Goal: Task Accomplishment & Management: Use online tool/utility

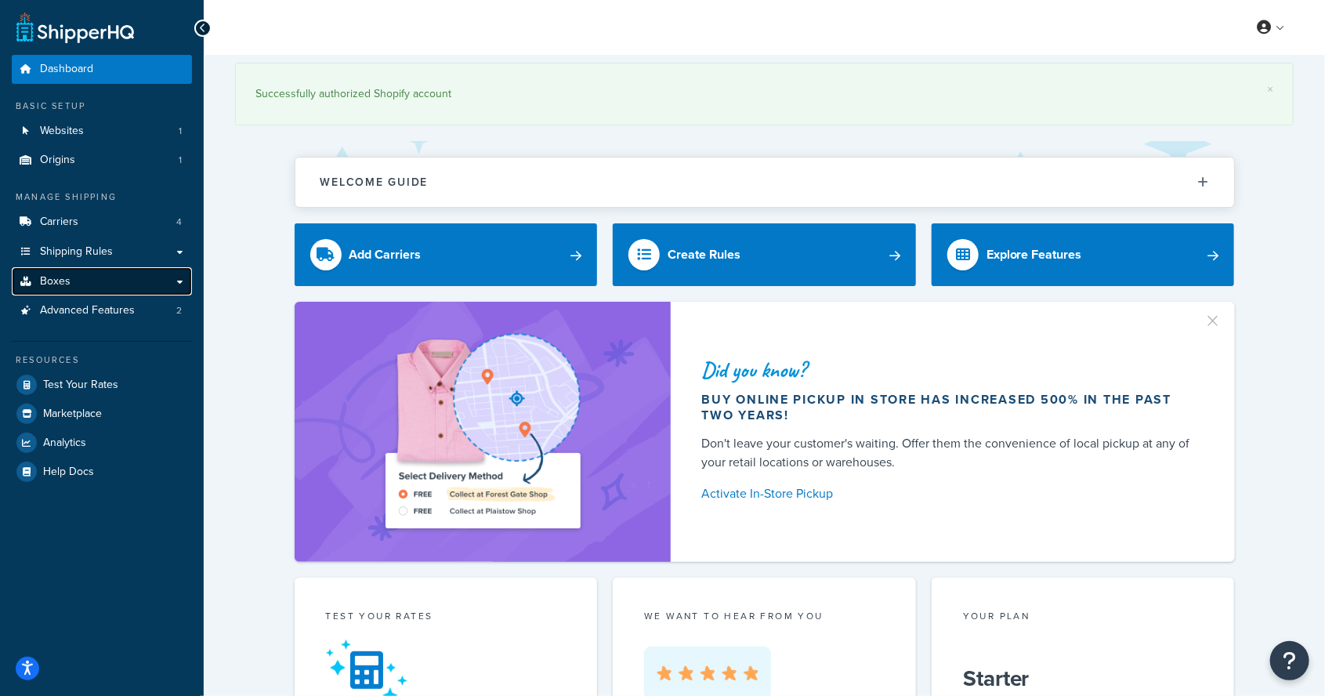
click at [42, 277] on span "Boxes" at bounding box center [55, 281] width 31 height 13
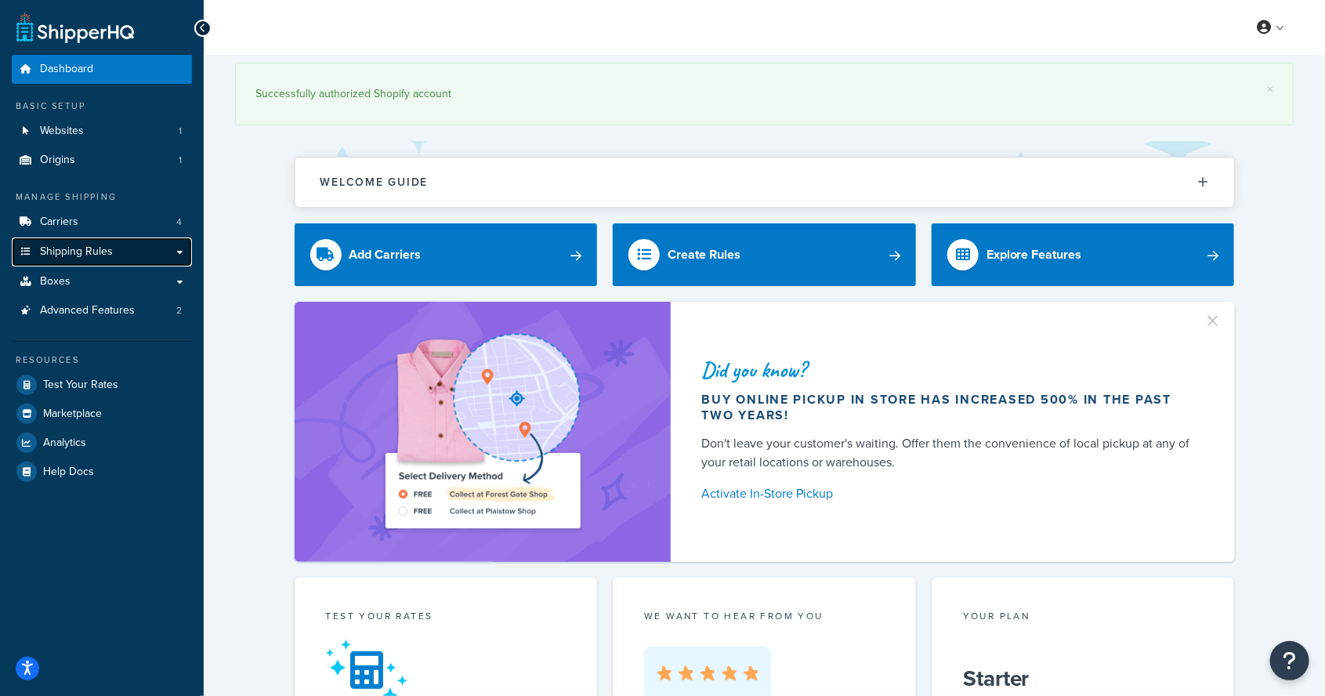
click at [45, 246] on span "Shipping Rules" at bounding box center [76, 251] width 73 height 13
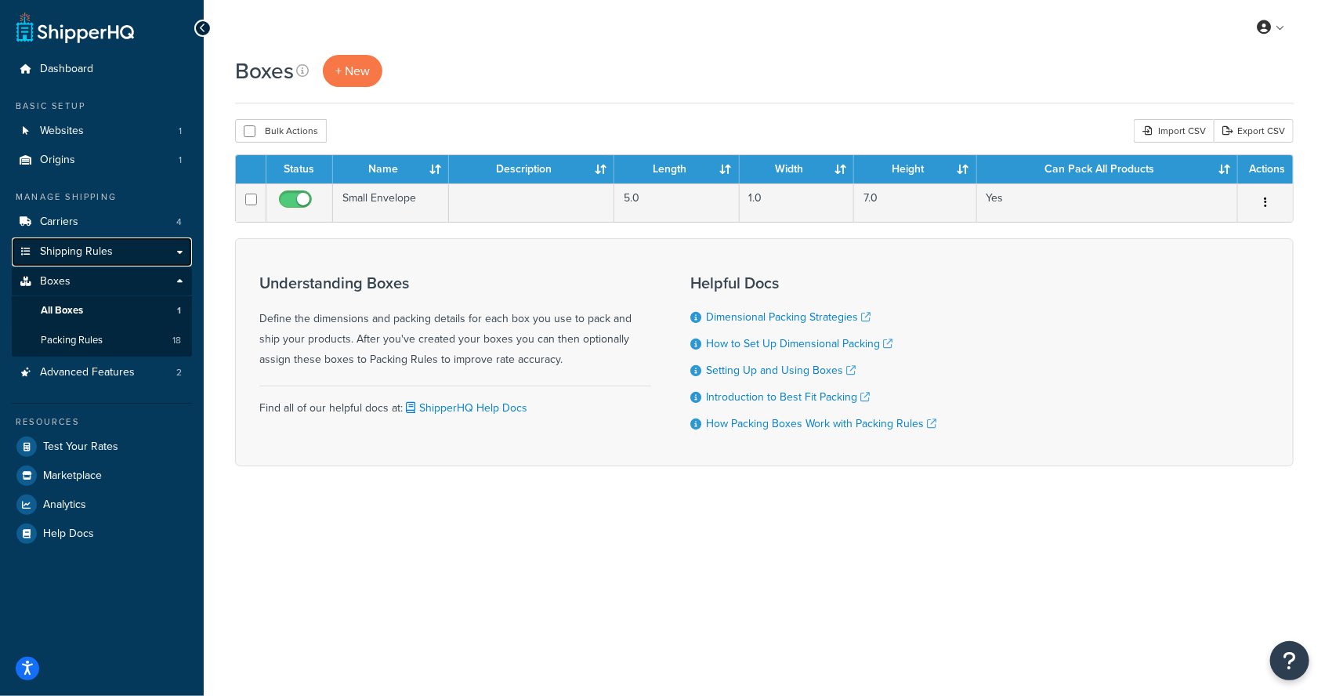
click at [44, 250] on span "Shipping Rules" at bounding box center [76, 251] width 73 height 13
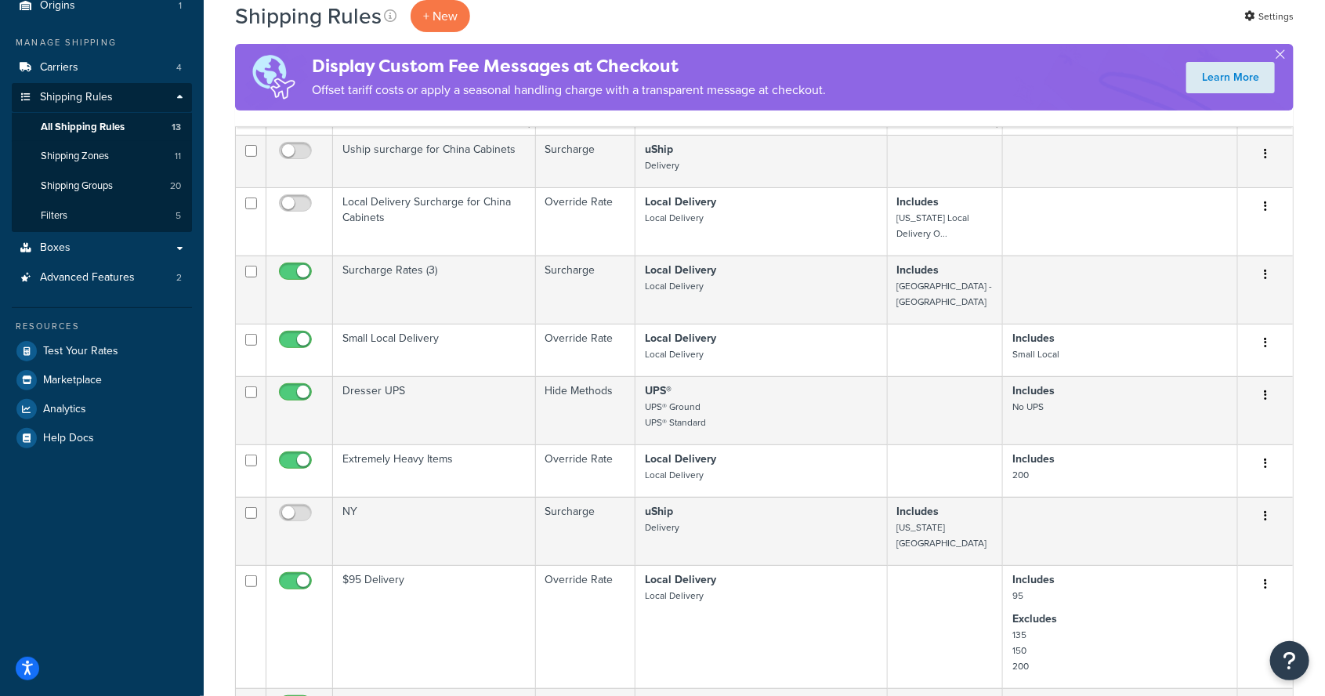
scroll to position [154, 0]
click at [45, 241] on span "Boxes" at bounding box center [55, 247] width 31 height 13
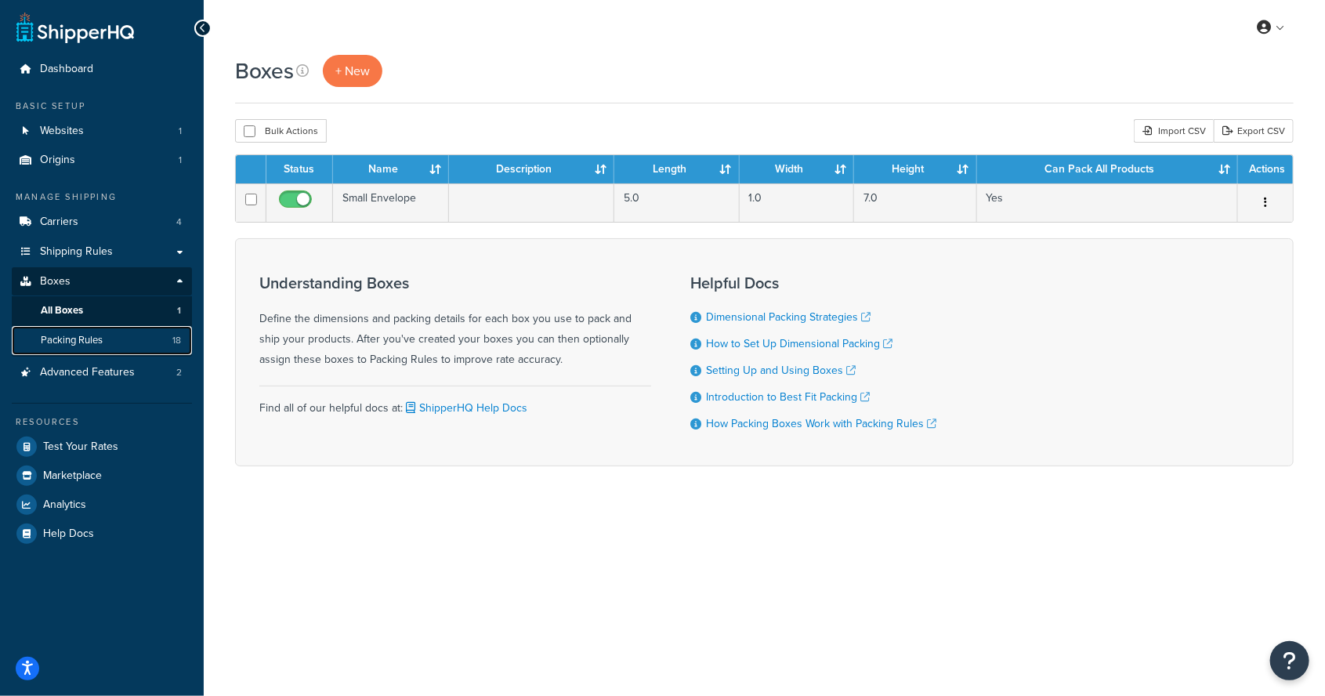
click at [67, 337] on span "Packing Rules" at bounding box center [72, 340] width 62 height 13
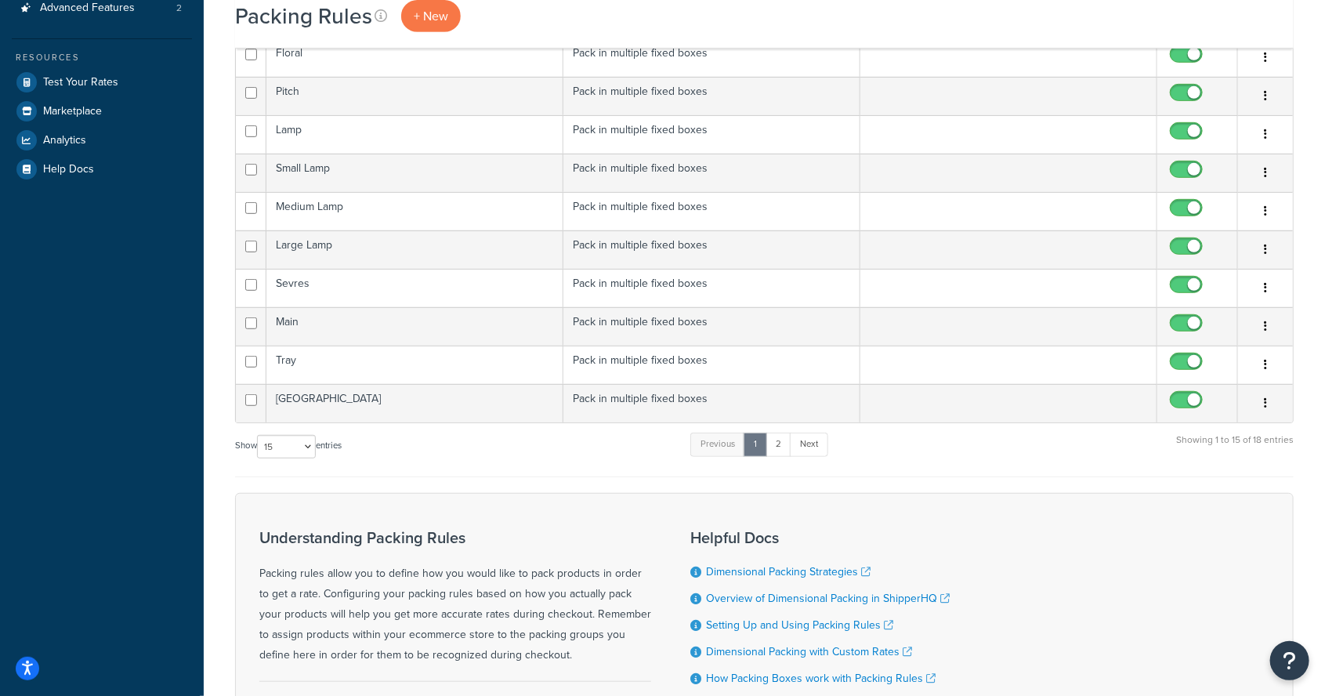
scroll to position [364, 0]
click at [269, 439] on select "10 15 25 50 100" at bounding box center [286, 446] width 59 height 23
select select "50"
click at [258, 458] on select "10 15 25 50 100" at bounding box center [286, 446] width 59 height 23
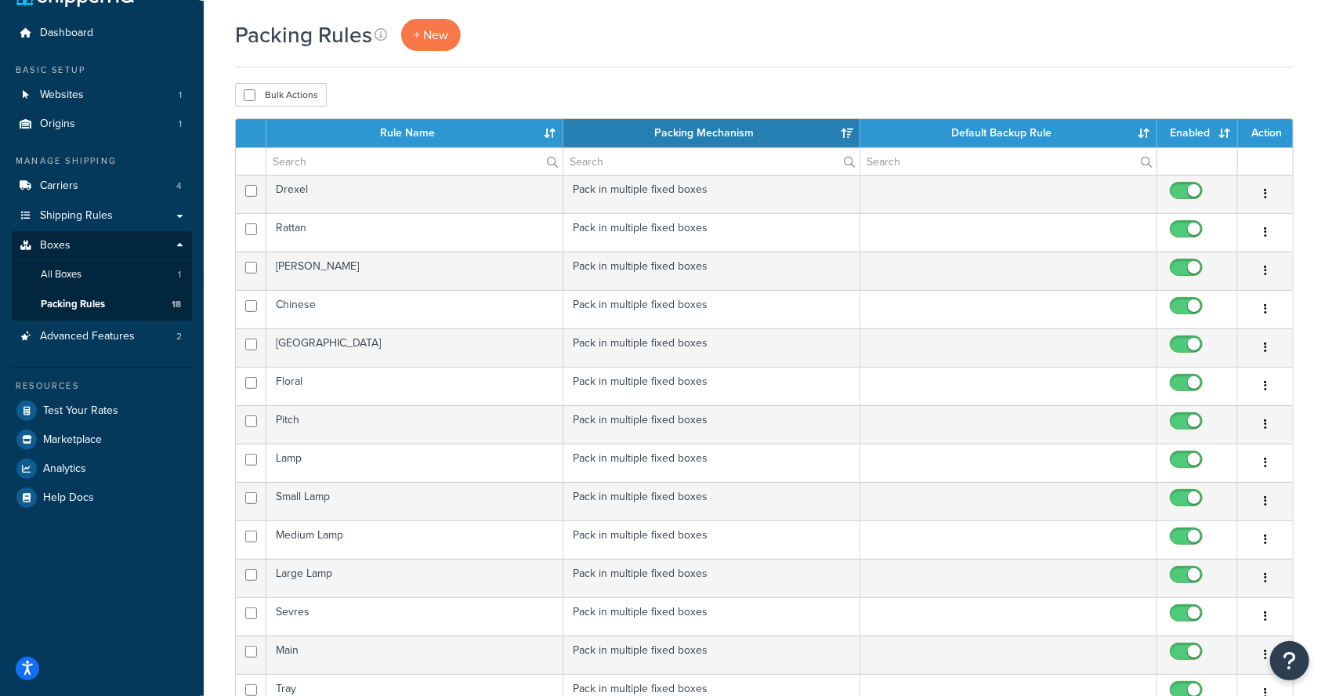
scroll to position [0, 0]
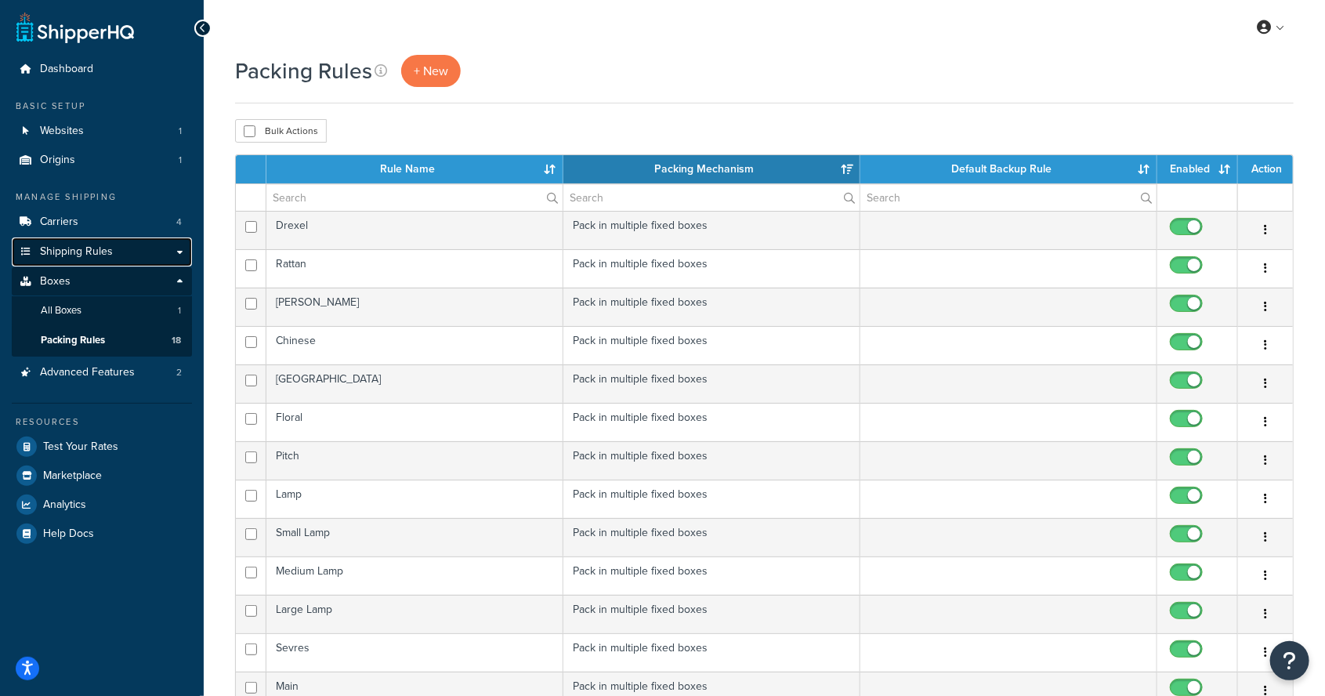
click at [45, 245] on span "Shipping Rules" at bounding box center [76, 251] width 73 height 13
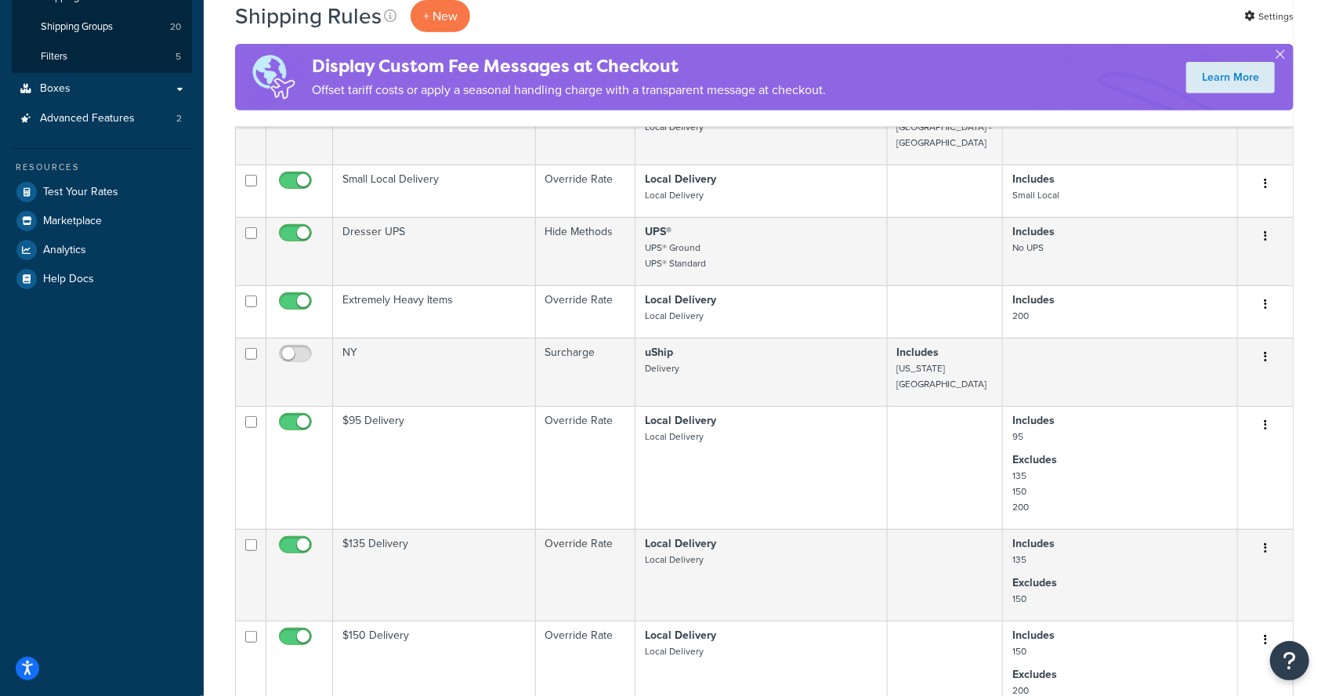
scroll to position [320, 0]
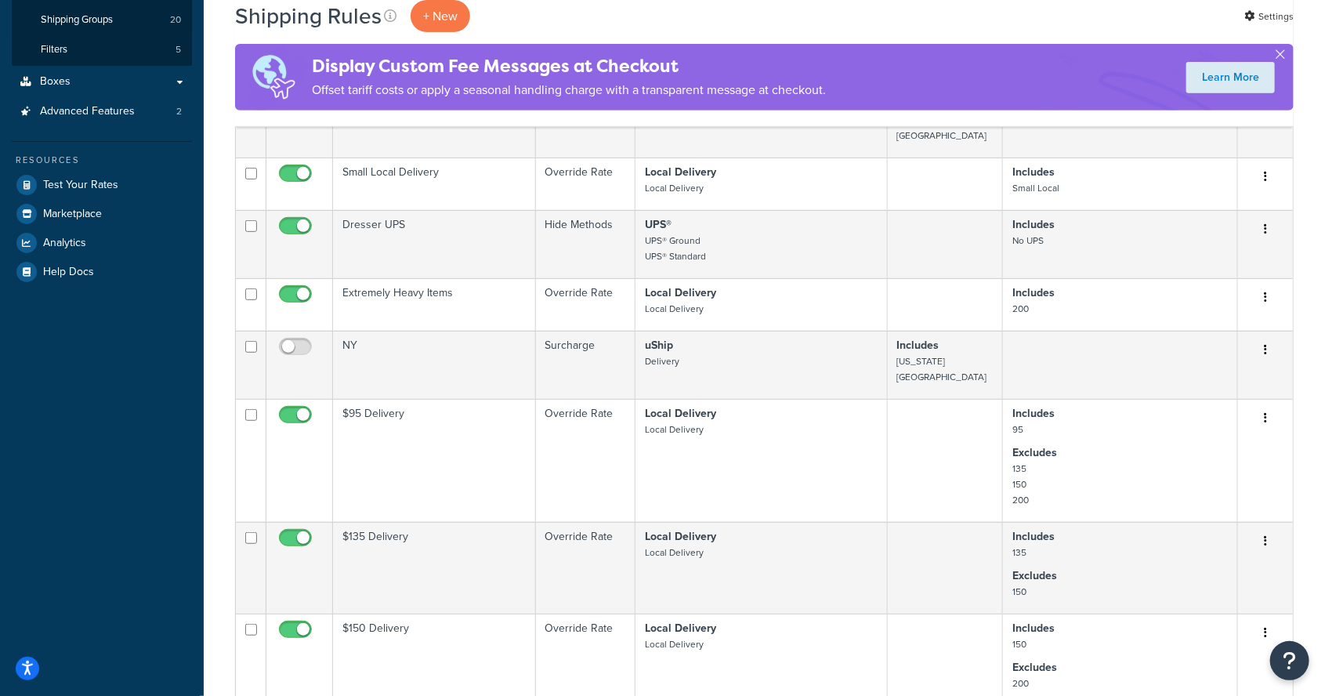
select select "50"
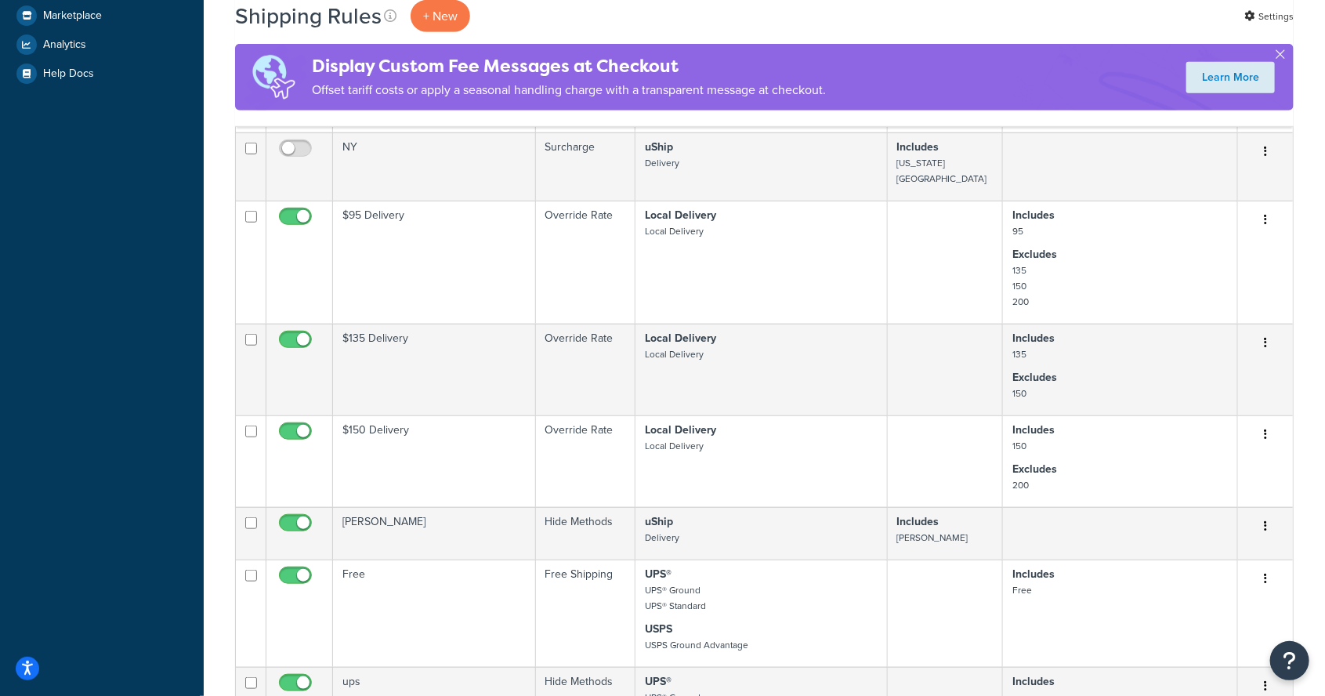
scroll to position [521, 0]
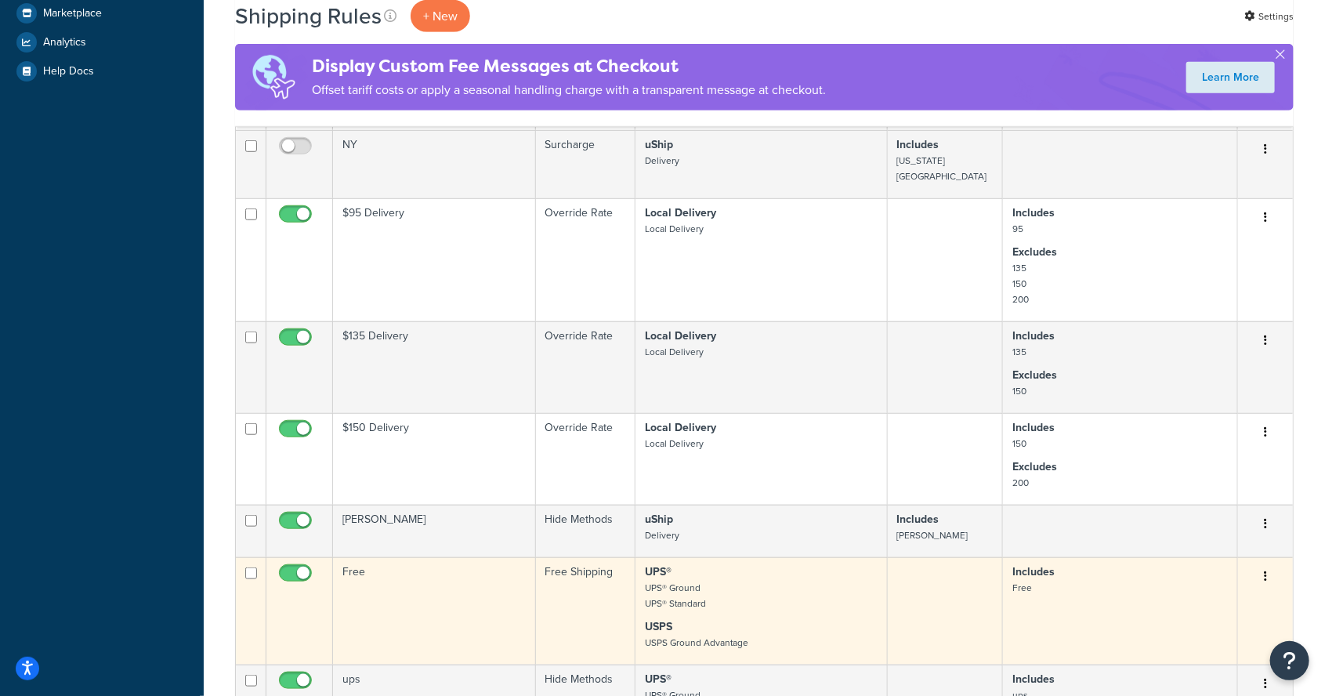
click at [482, 595] on td "Free" at bounding box center [434, 610] width 203 height 107
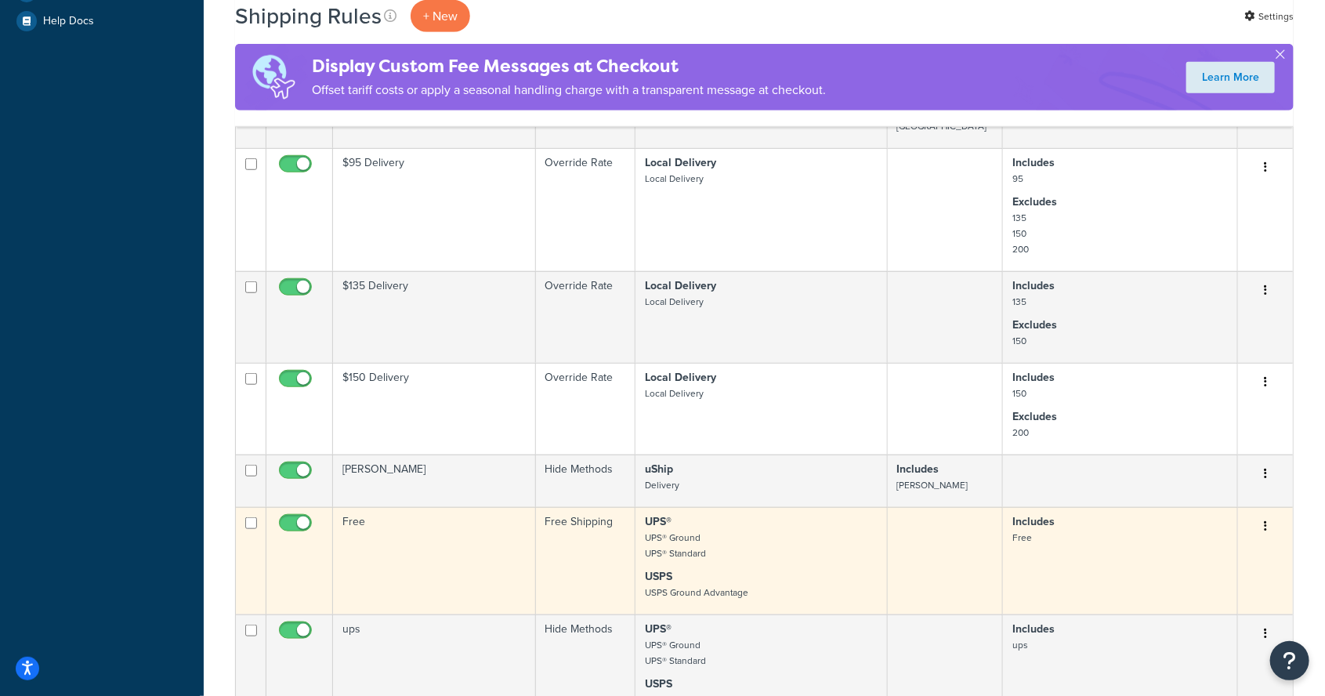
scroll to position [596, 0]
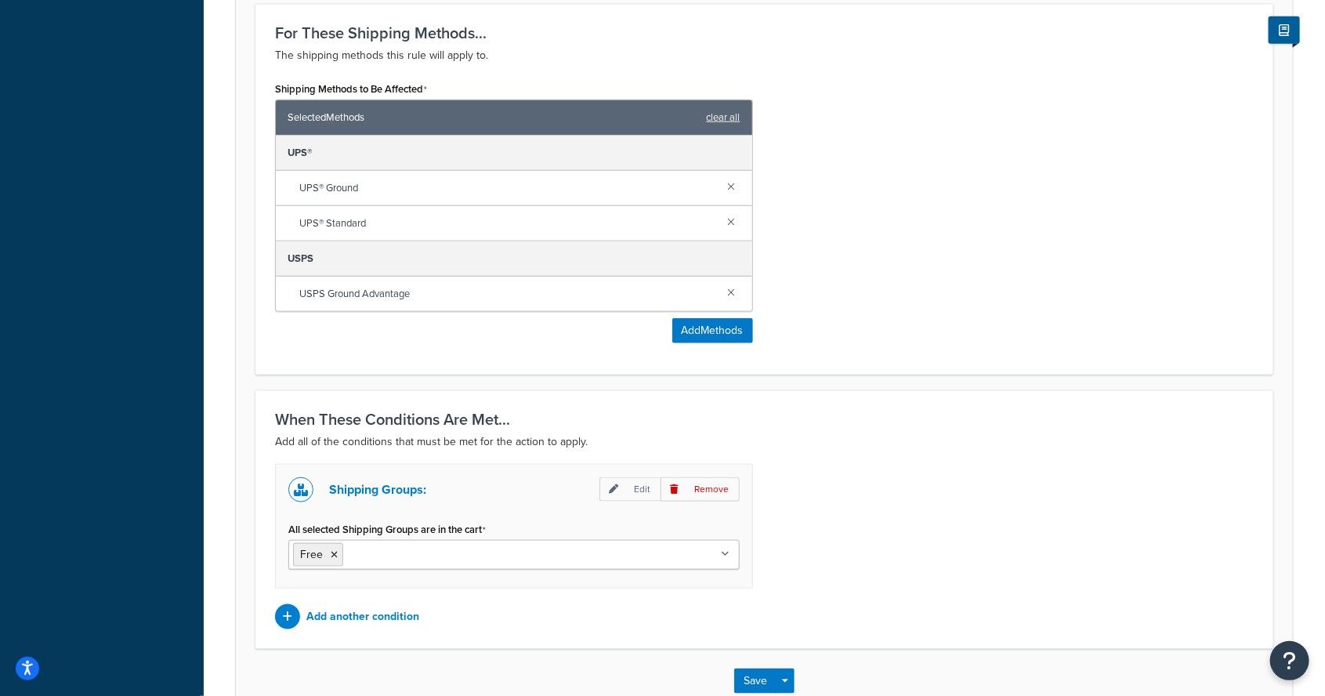
scroll to position [733, 0]
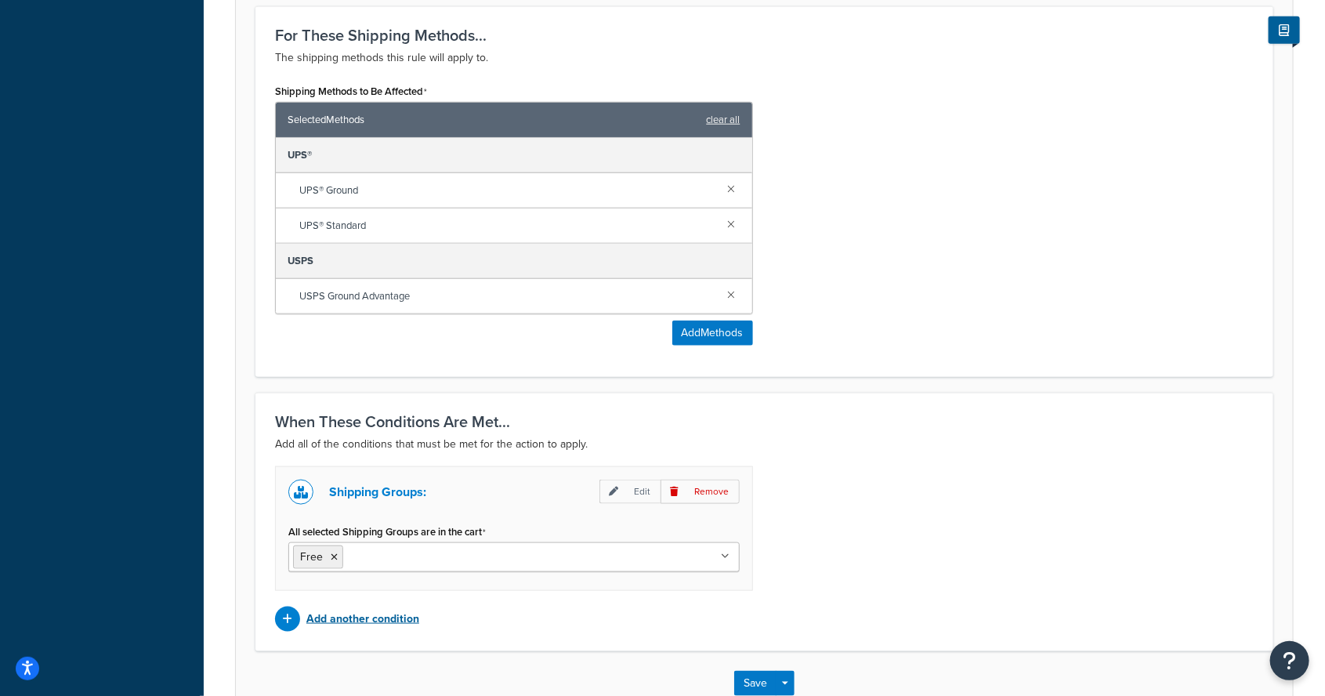
click at [335, 621] on p "Add another condition" at bounding box center [362, 619] width 113 height 22
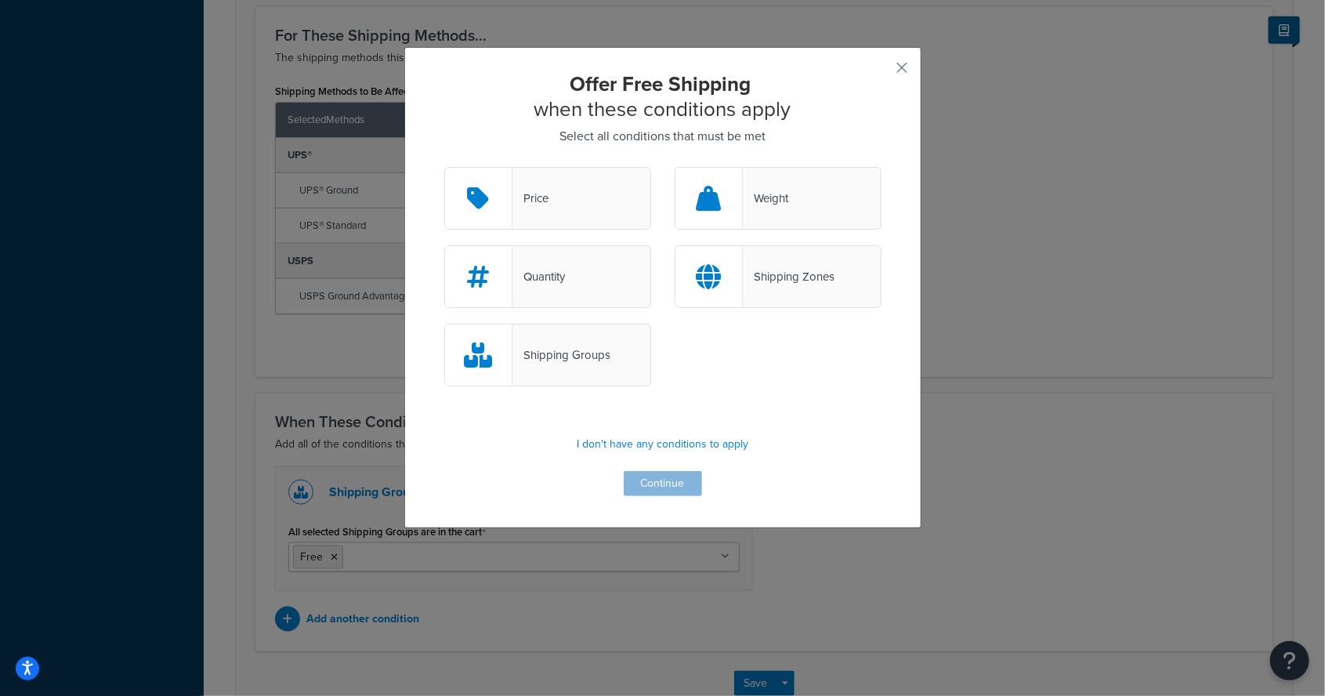
click at [474, 363] on icon at bounding box center [478, 354] width 28 height 25
click at [0, 0] on input "Shipping Groups" at bounding box center [0, 0] width 0 height 0
click at [642, 486] on button "Continue" at bounding box center [663, 483] width 78 height 25
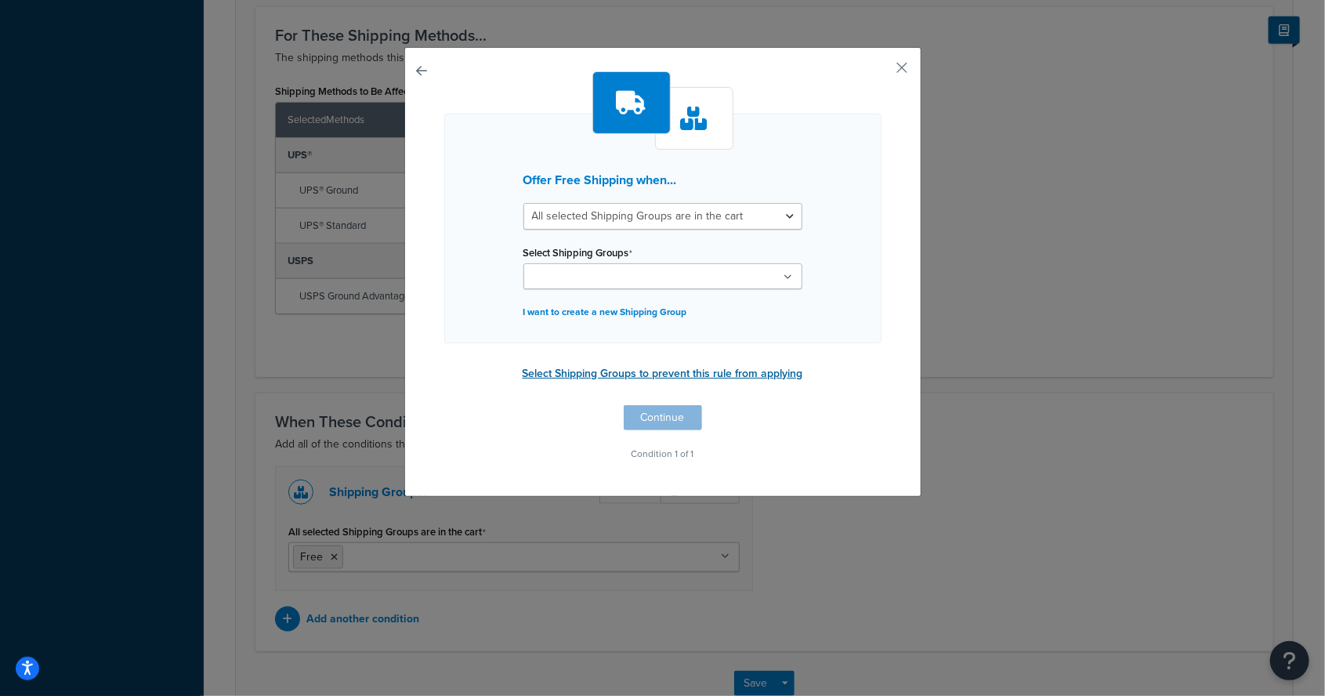
click at [568, 374] on button "Select Shipping Groups to prevent this rule from applying" at bounding box center [663, 373] width 290 height 23
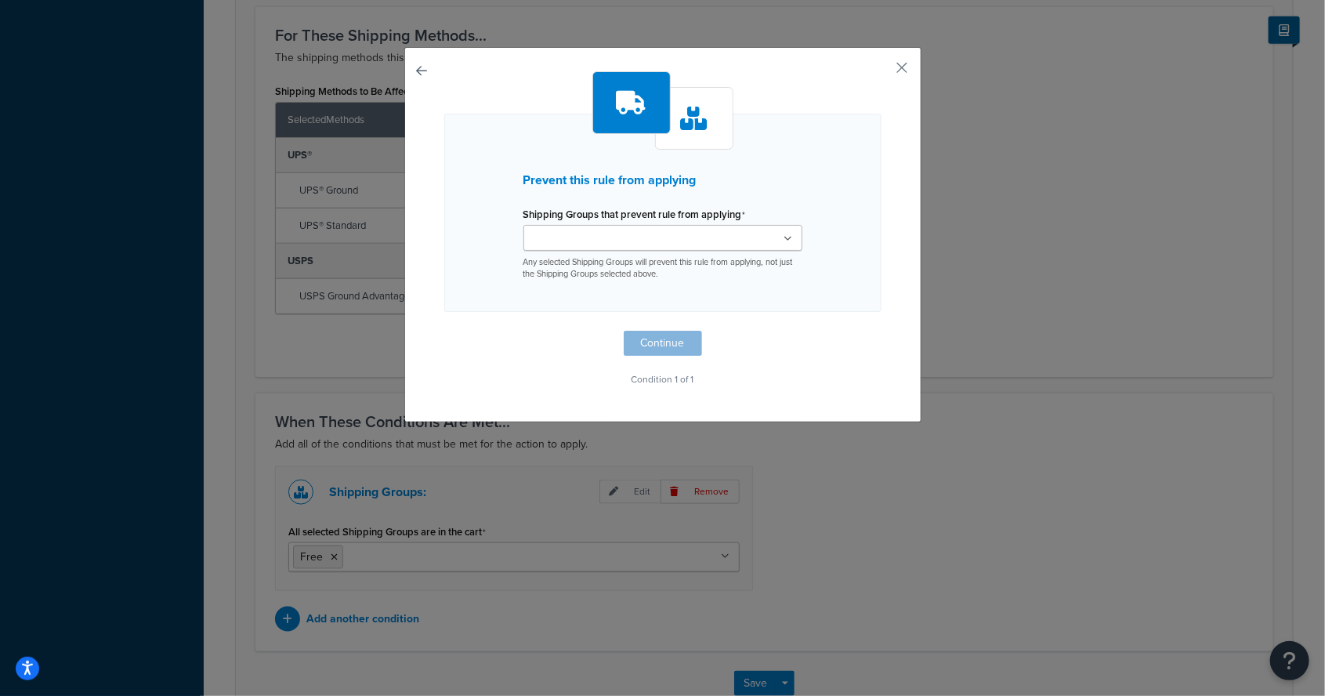
click at [563, 244] on input "Shipping Groups that prevent rule from applying" at bounding box center [597, 238] width 139 height 17
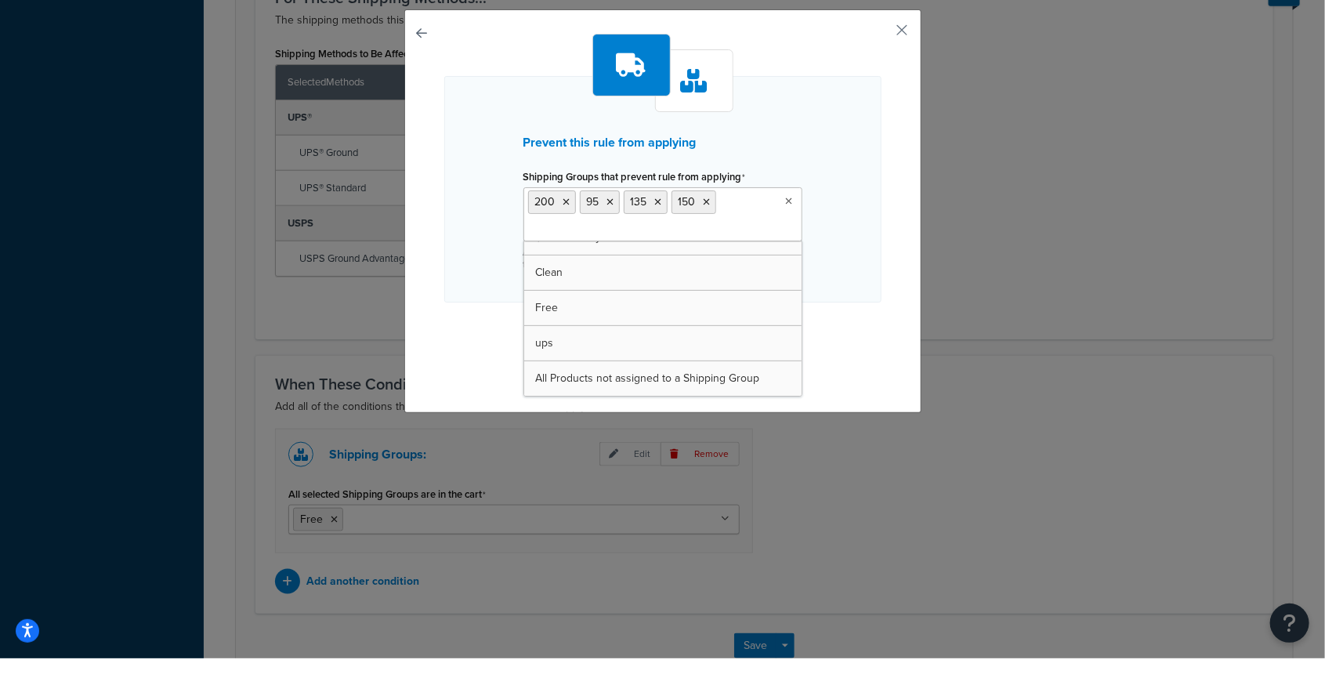
scroll to position [402, 0]
click at [476, 336] on div "Prevent this rule from applying Shipping Groups that prevent rule from applying…" at bounding box center [662, 227] width 437 height 226
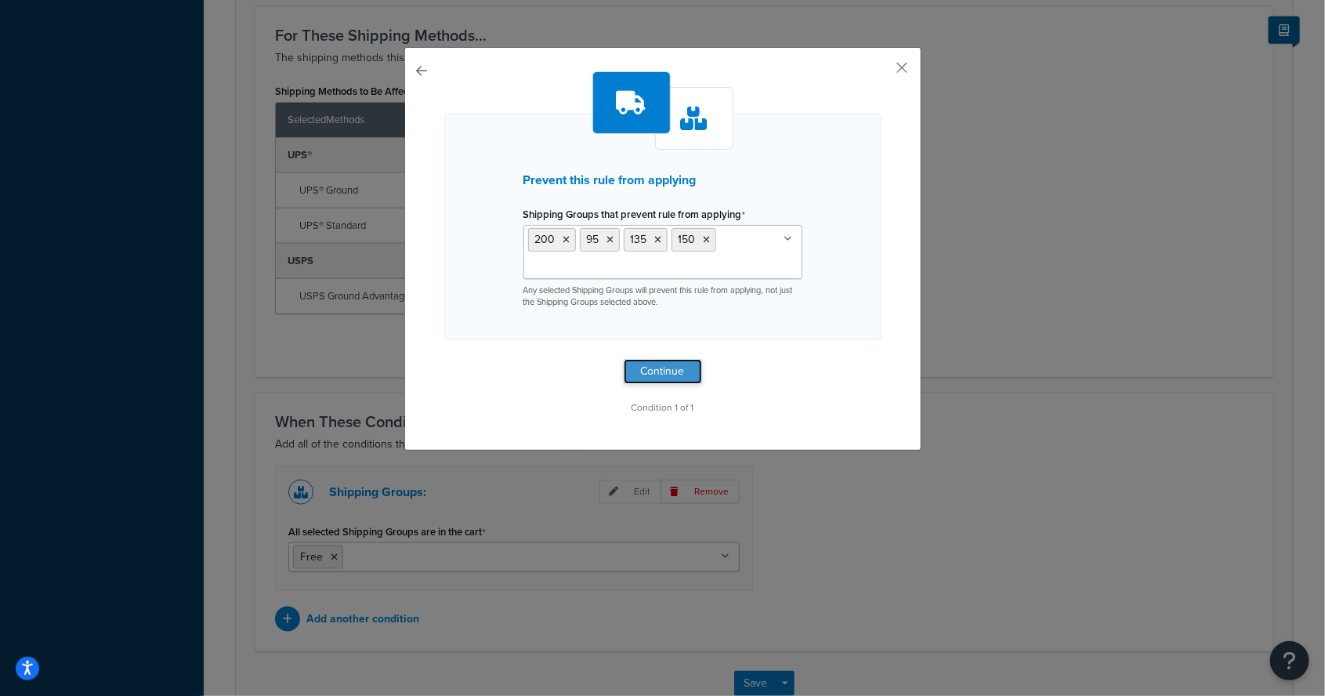
click at [642, 371] on button "Continue" at bounding box center [663, 371] width 78 height 25
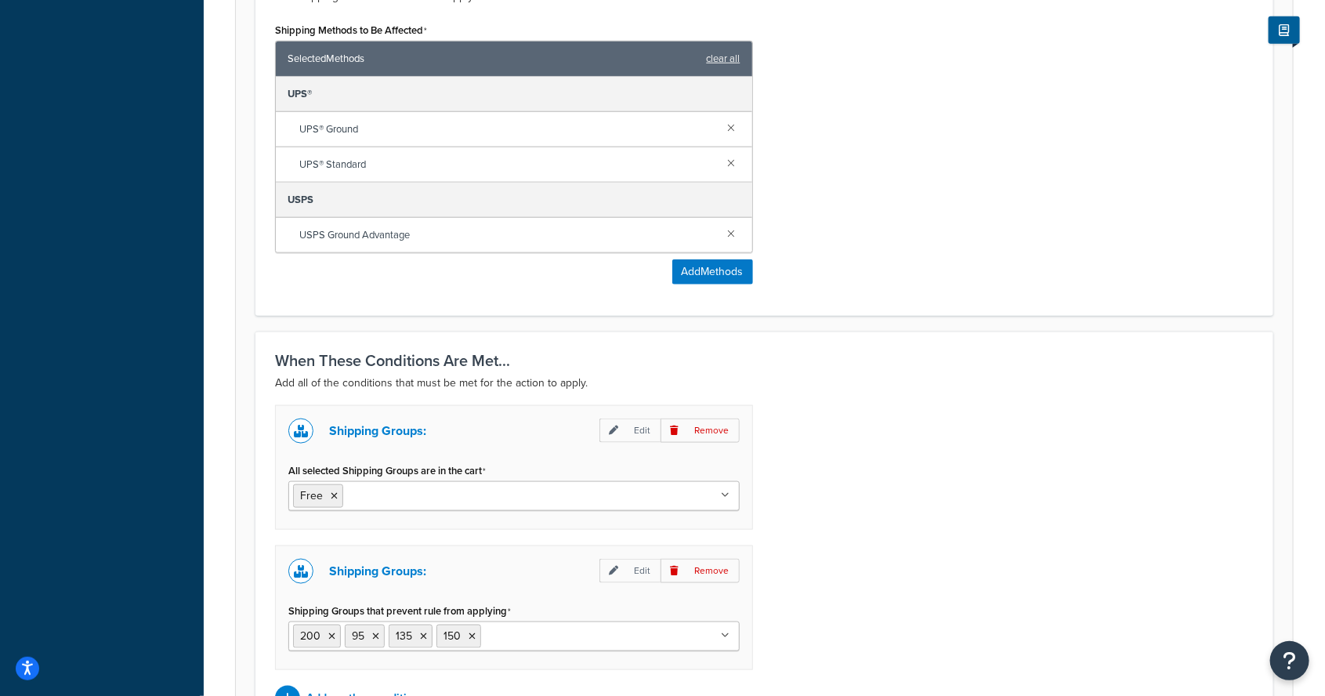
scroll to position [963, 0]
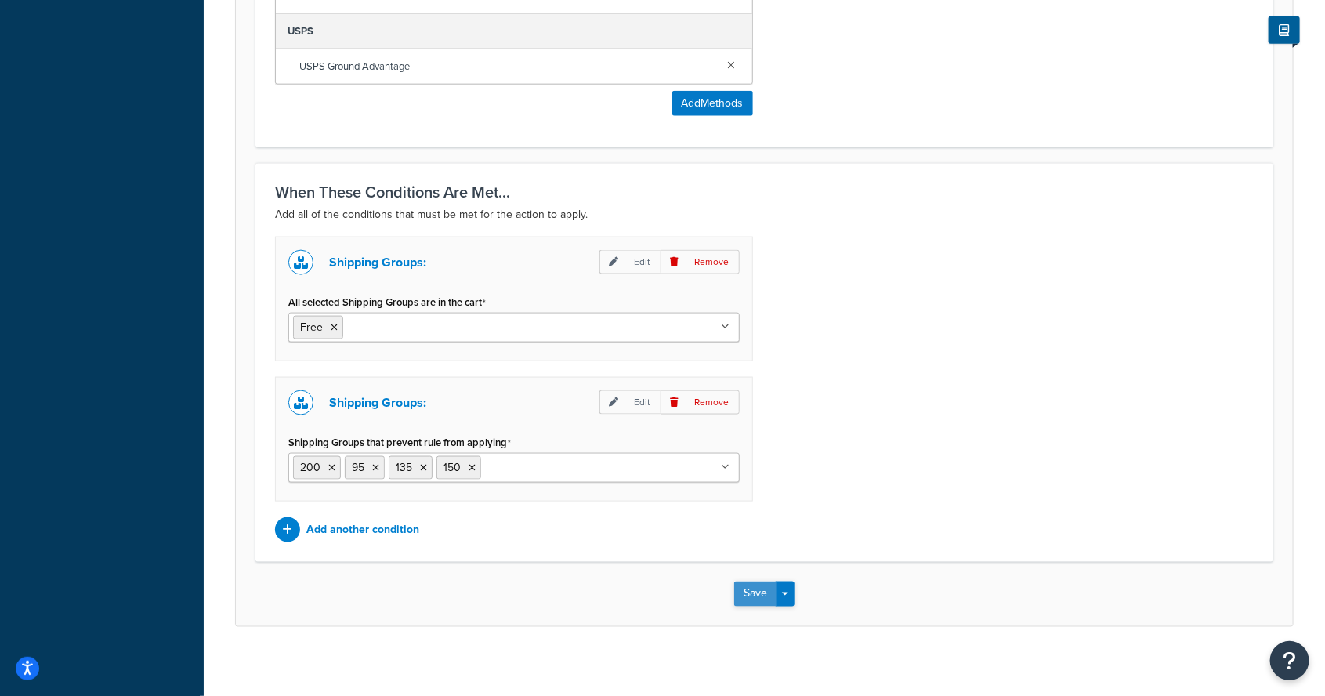
click at [743, 581] on button "Save" at bounding box center [755, 593] width 42 height 25
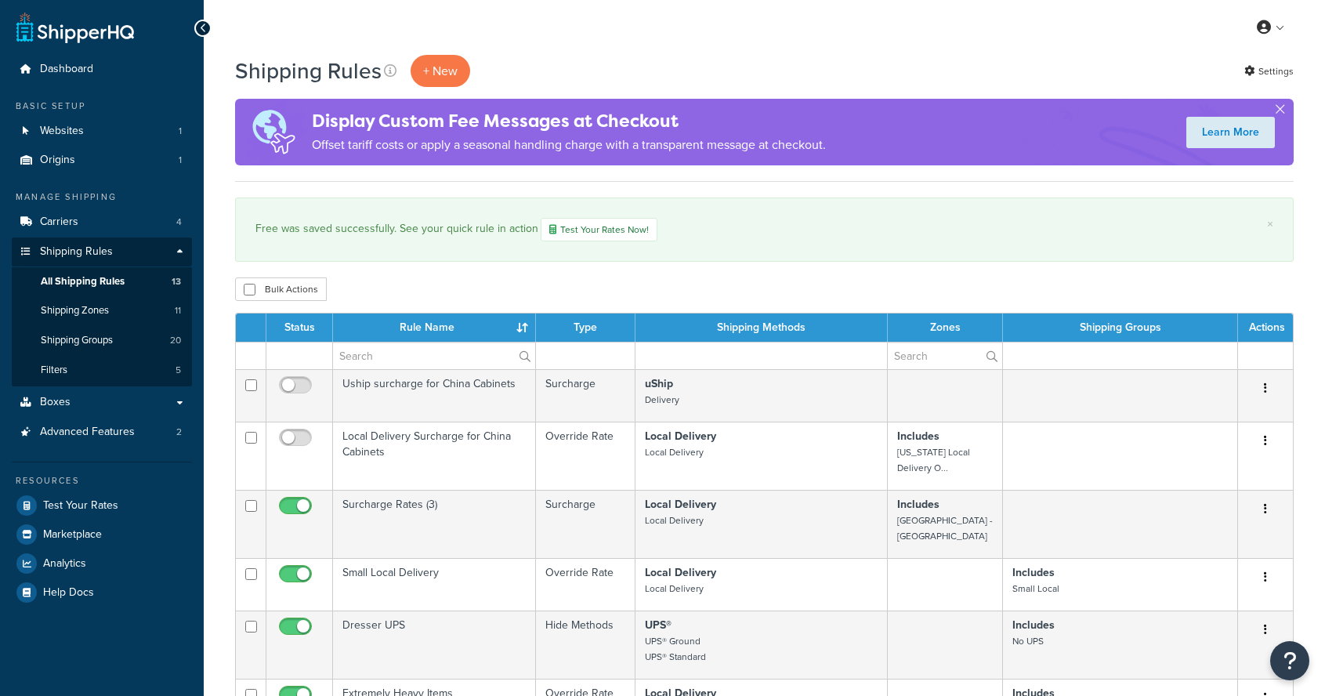
select select "50"
click at [61, 499] on span "Test Your Rates" at bounding box center [80, 505] width 75 height 13
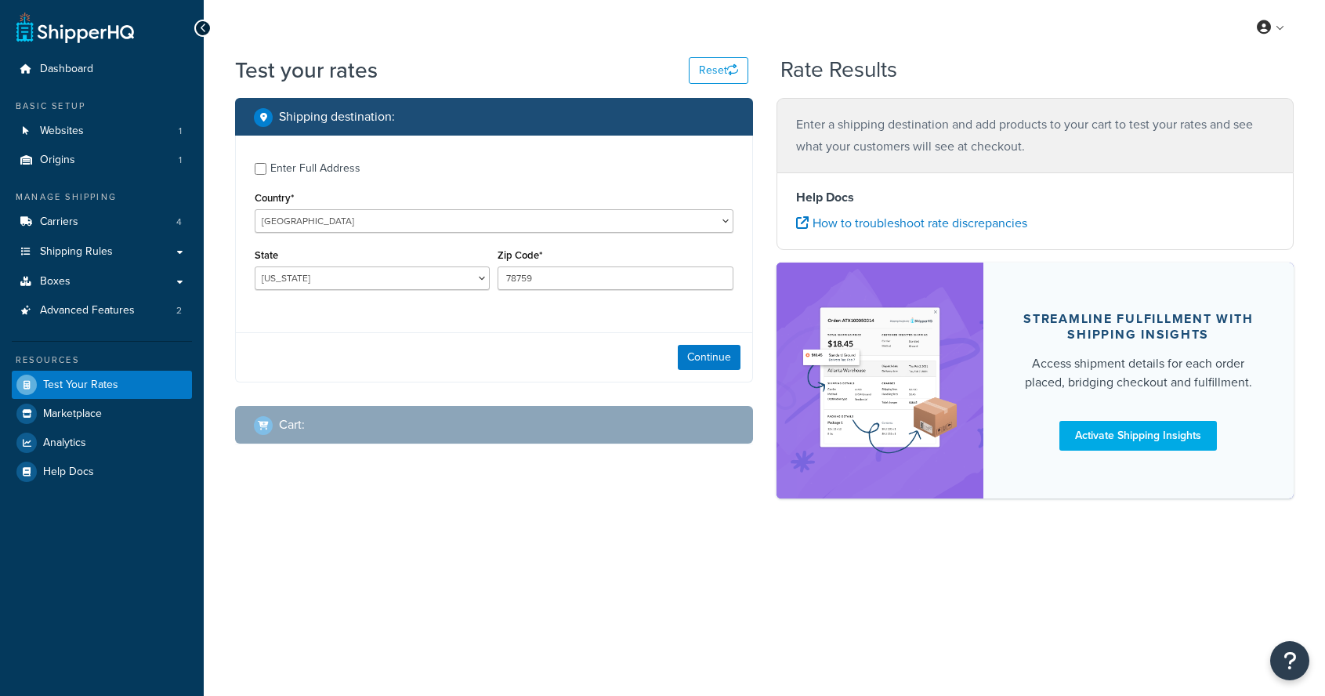
select select "[GEOGRAPHIC_DATA]"
click at [44, 277] on span "Boxes" at bounding box center [55, 281] width 31 height 13
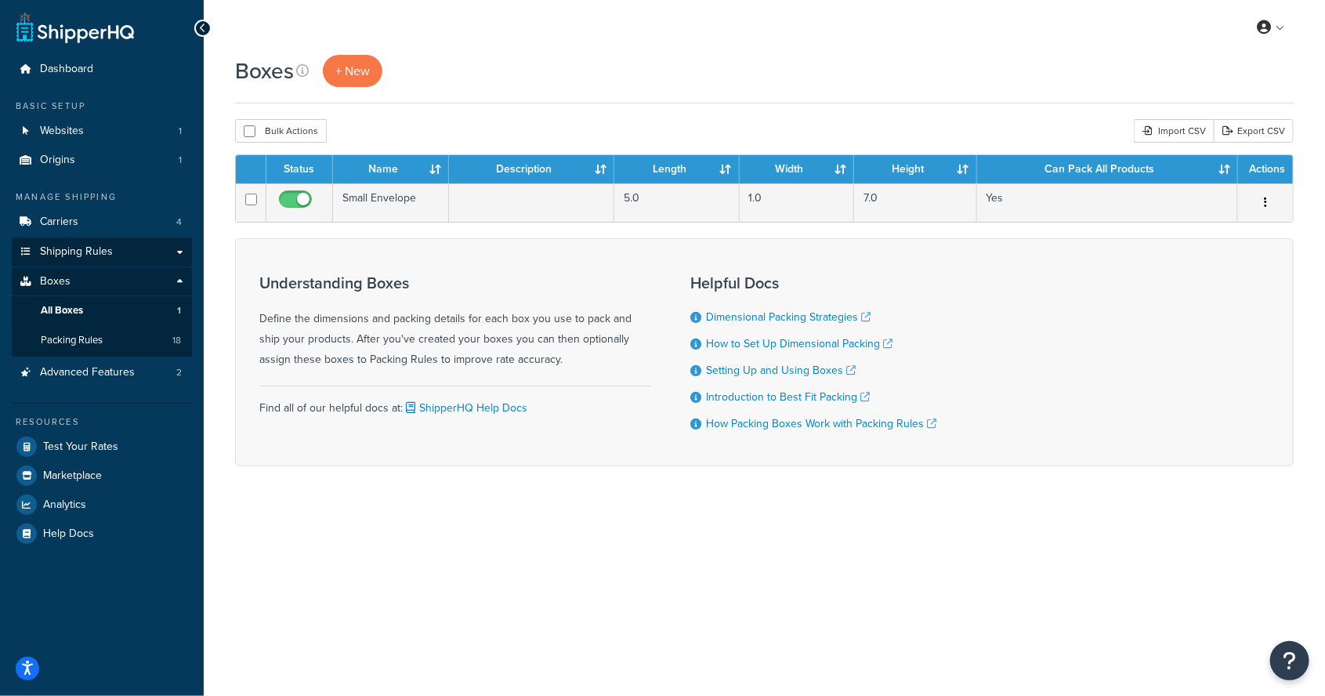
click at [65, 255] on span "Shipping Rules" at bounding box center [76, 251] width 73 height 13
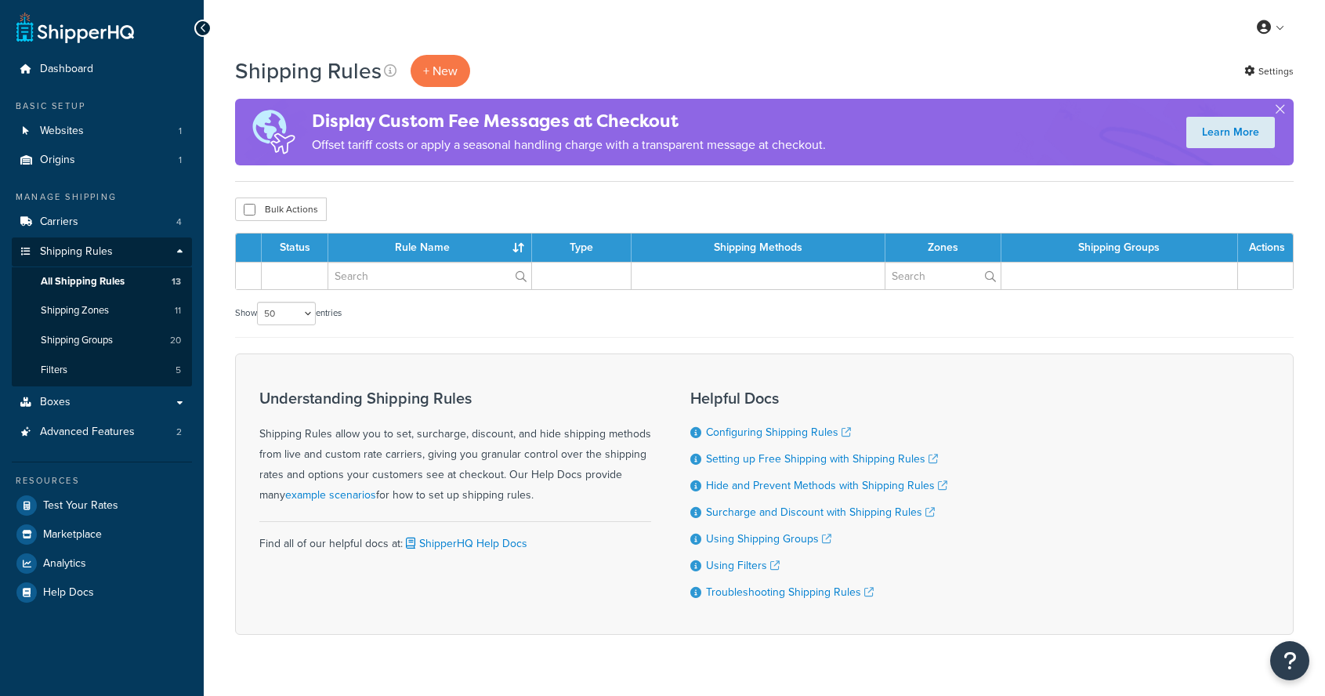
select select "50"
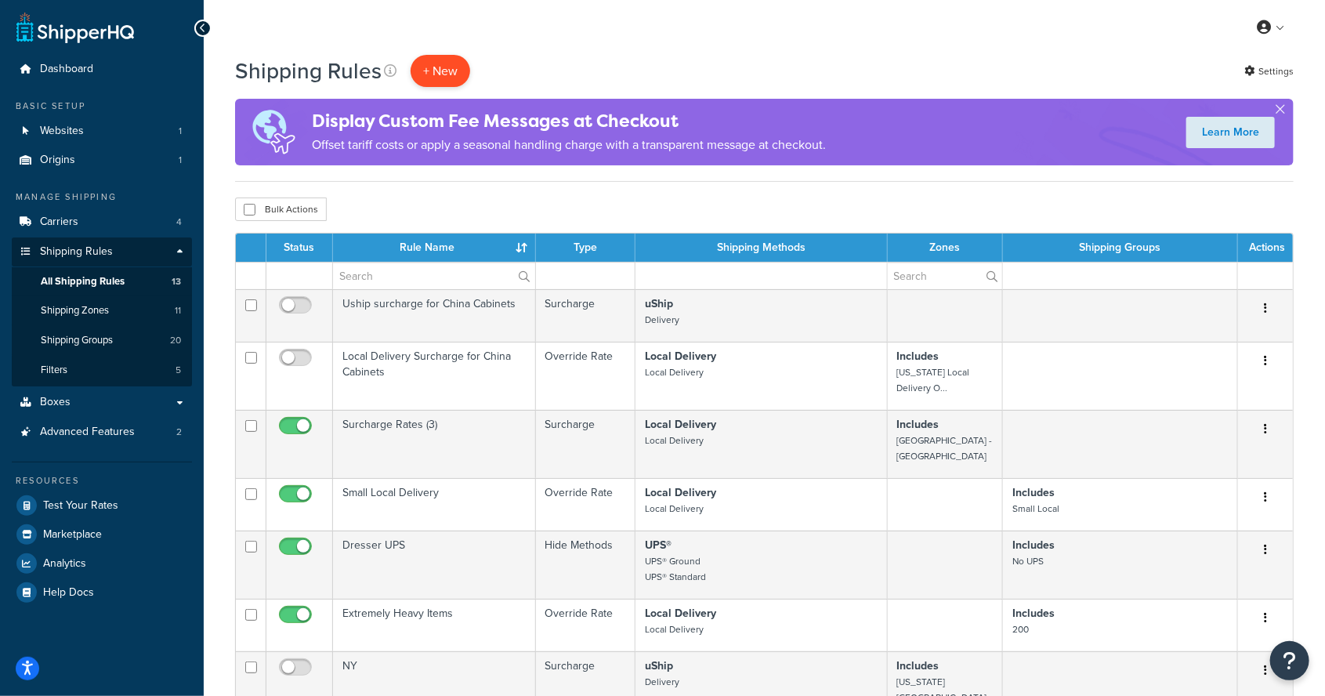
click at [443, 72] on p "+ New" at bounding box center [440, 71] width 60 height 32
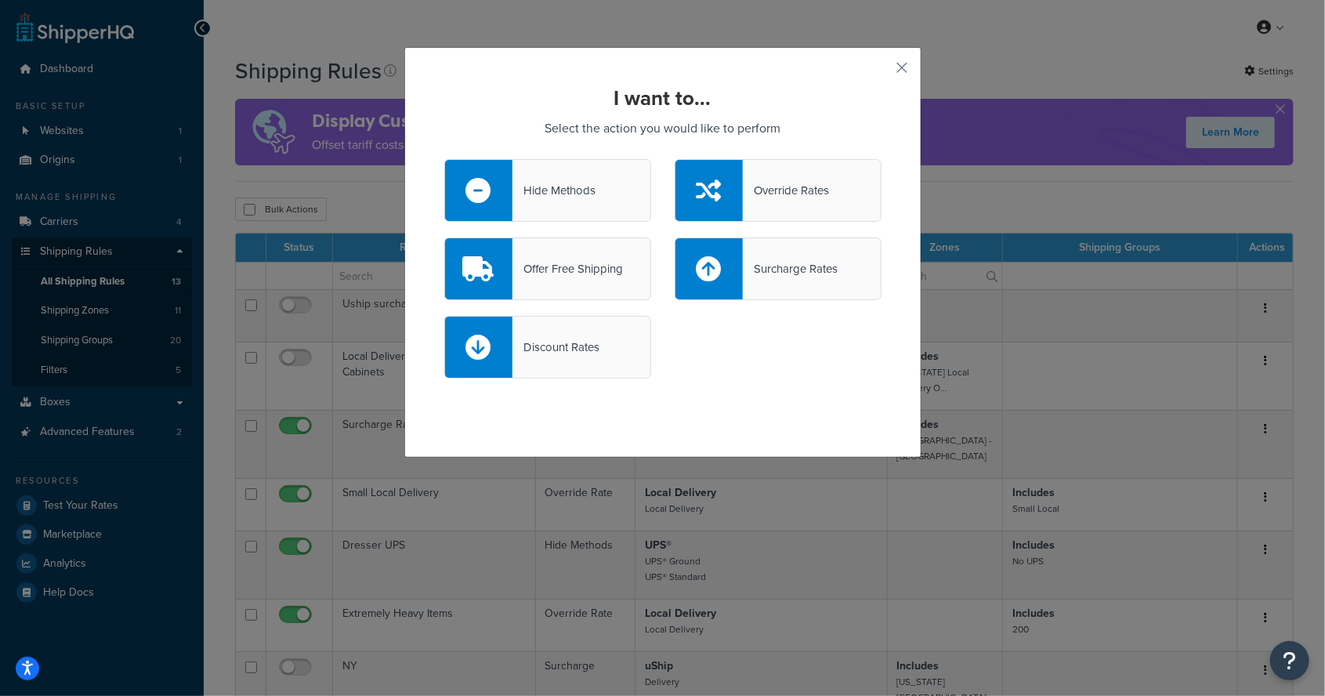
click at [330, 238] on div "I want to... Select the action you would like to perform Hide Methods Override …" at bounding box center [662, 348] width 1325 height 696
click at [881, 71] on button "button" at bounding box center [879, 73] width 4 height 4
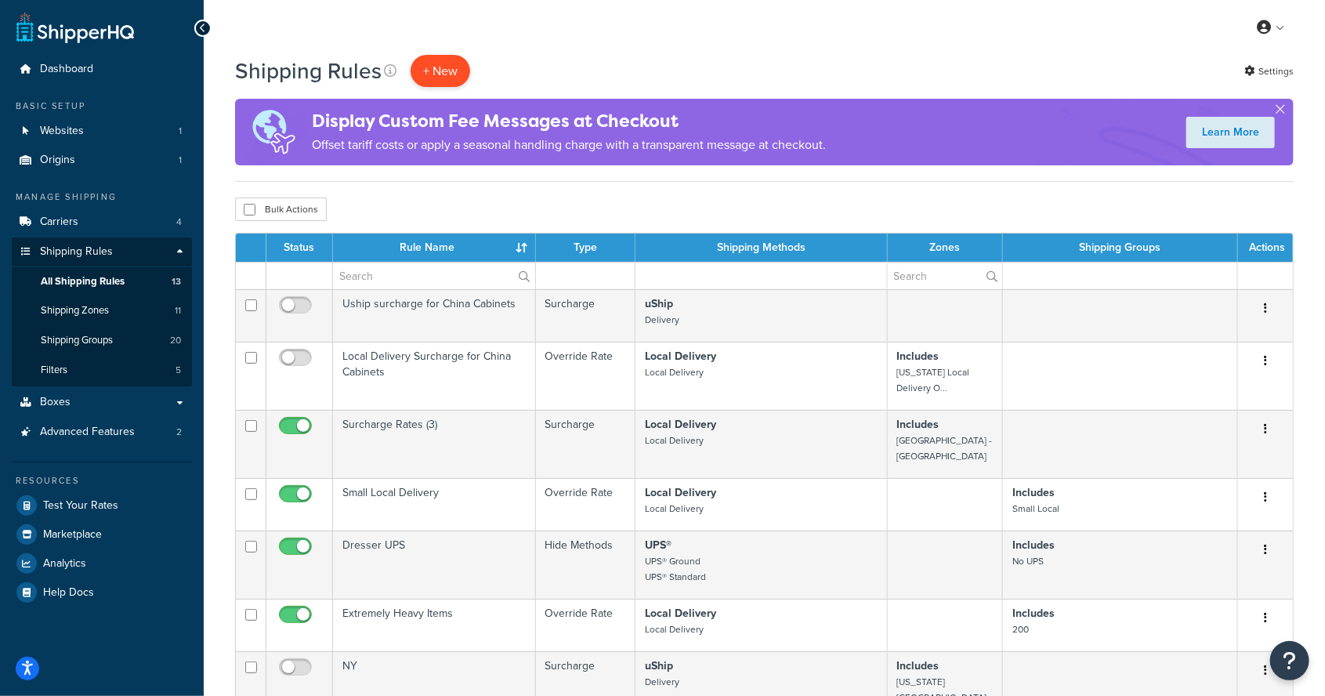
click at [442, 74] on p "+ New" at bounding box center [440, 71] width 60 height 32
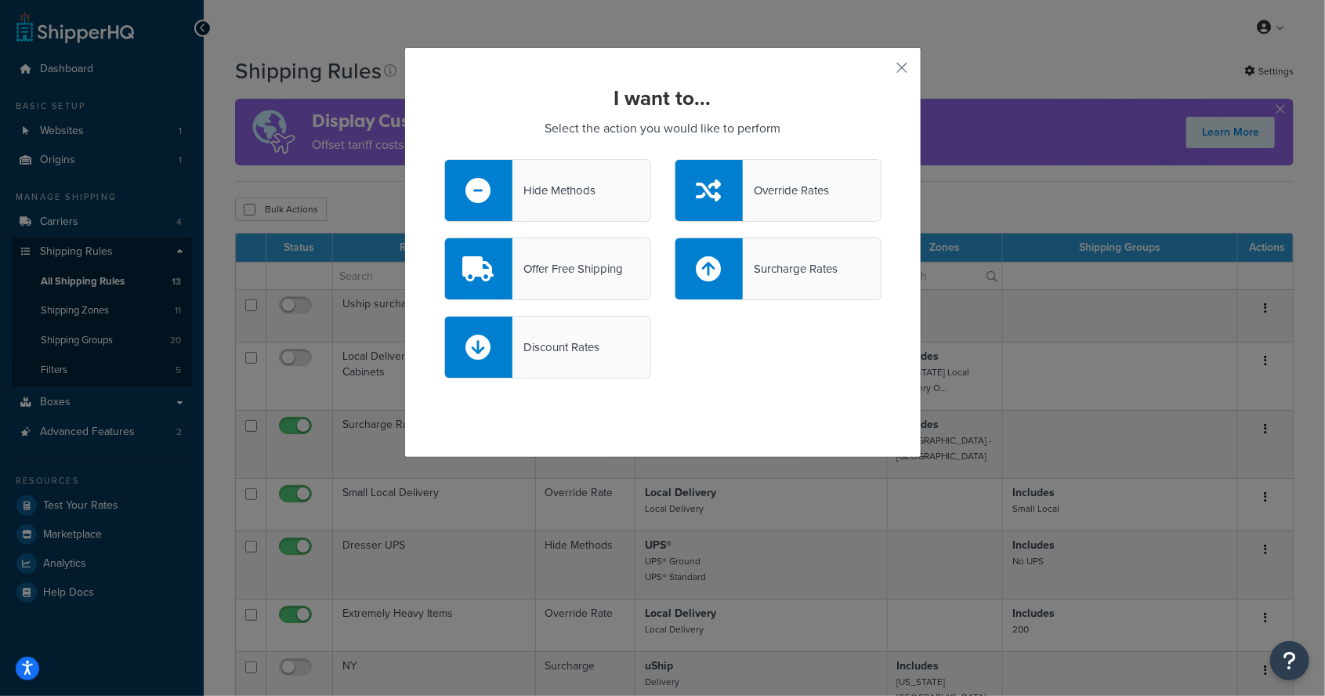
click at [725, 181] on div at bounding box center [708, 190] width 67 height 61
click at [0, 0] on input "Override Rates" at bounding box center [0, 0] width 0 height 0
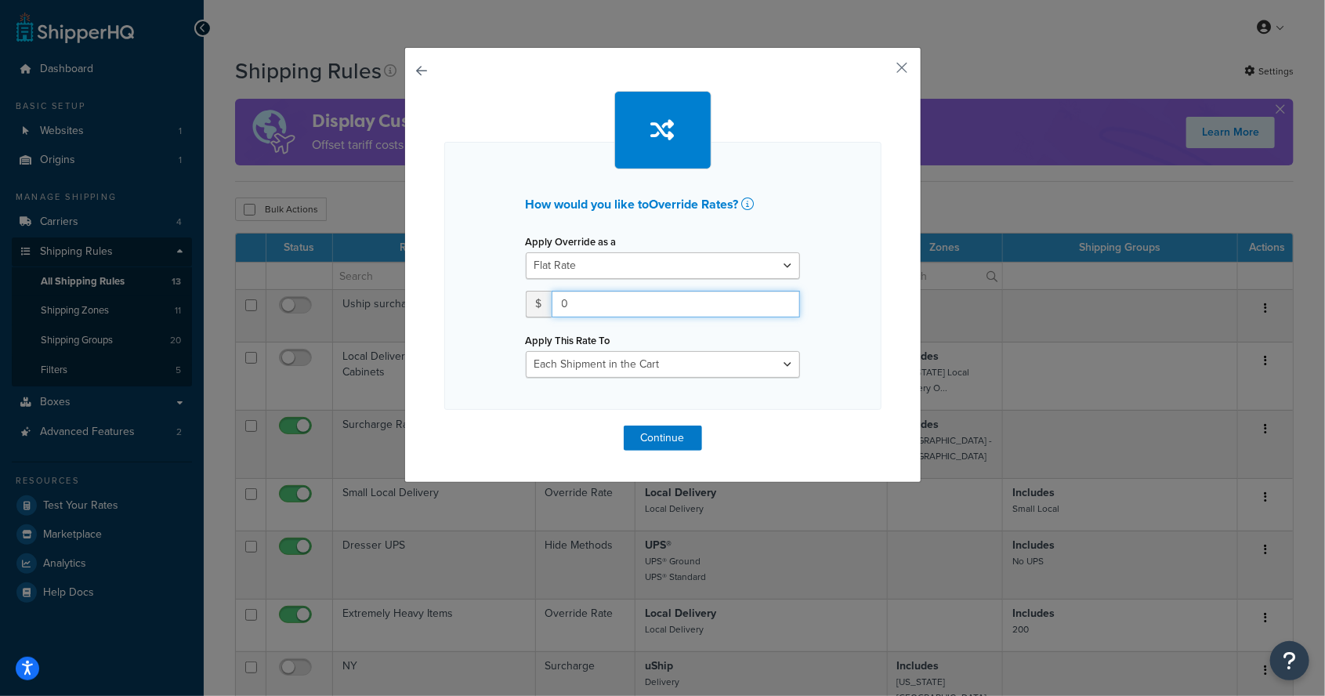
click at [602, 301] on input "0" at bounding box center [675, 304] width 248 height 27
click at [881, 71] on button "button" at bounding box center [879, 73] width 4 height 4
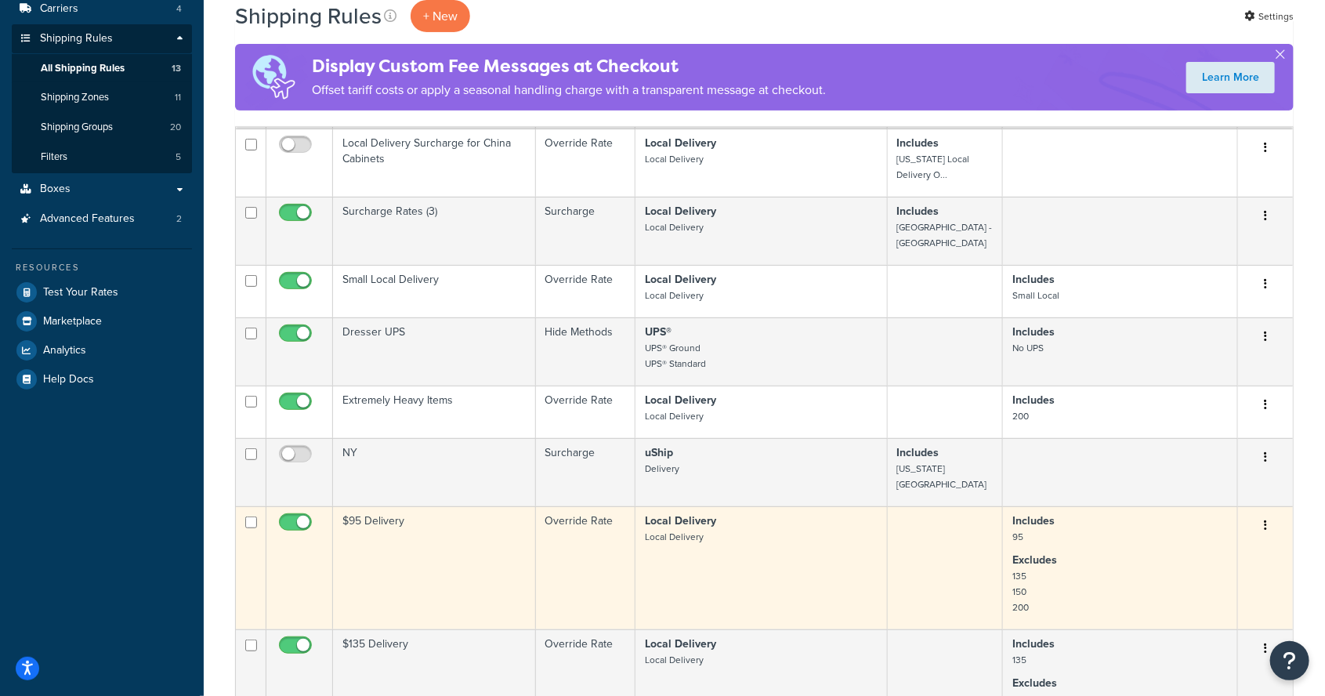
click at [479, 553] on td "$95 Delivery" at bounding box center [434, 567] width 203 height 123
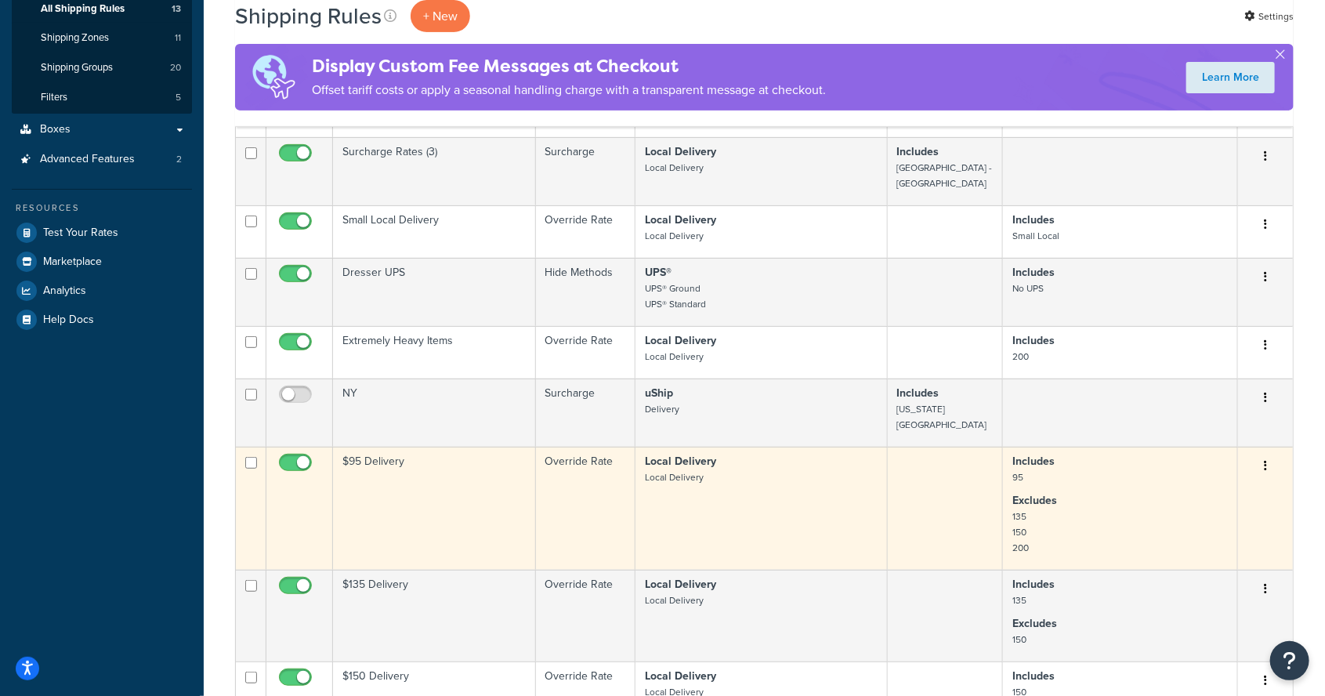
scroll to position [288, 0]
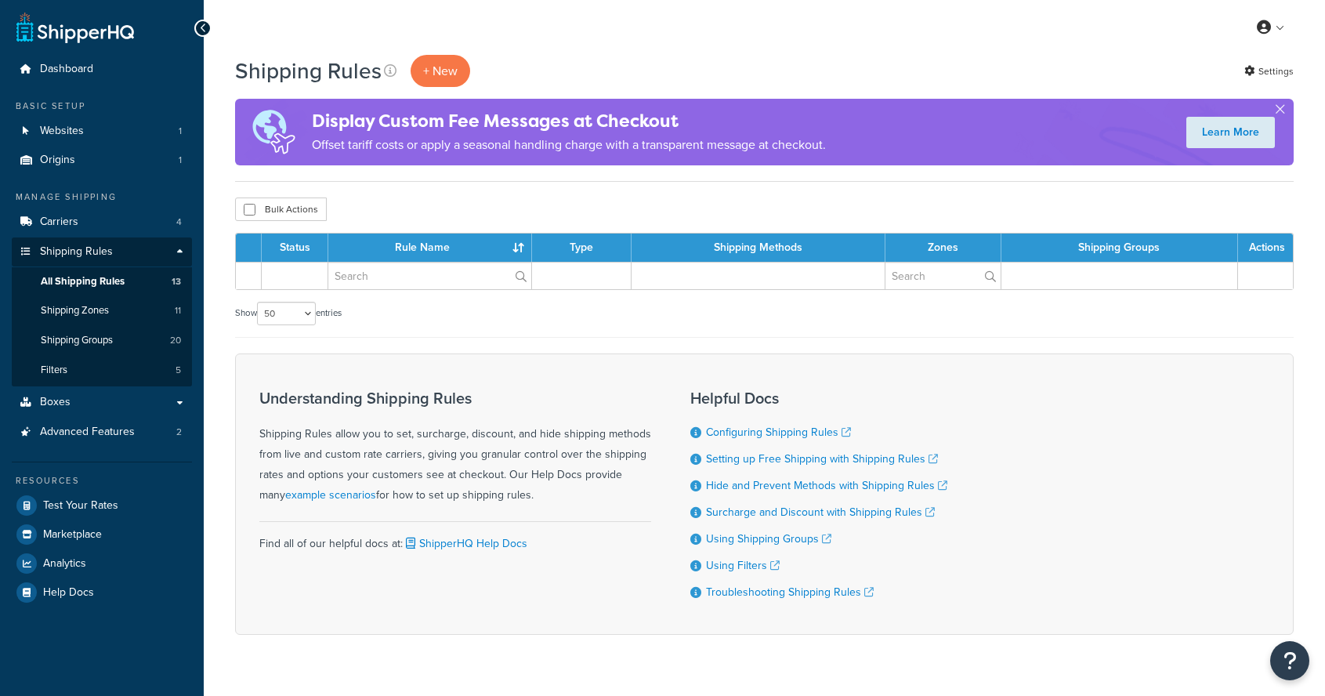
select select "50"
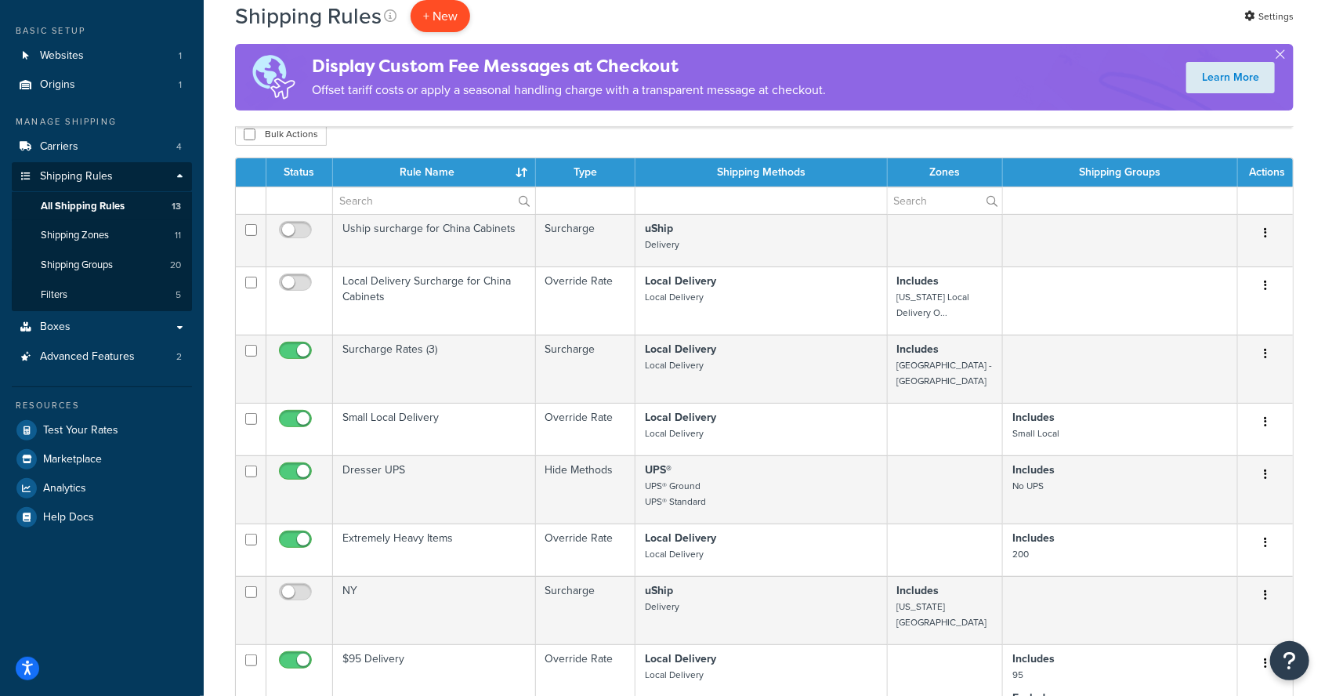
click at [440, 13] on p "+ New" at bounding box center [440, 16] width 60 height 32
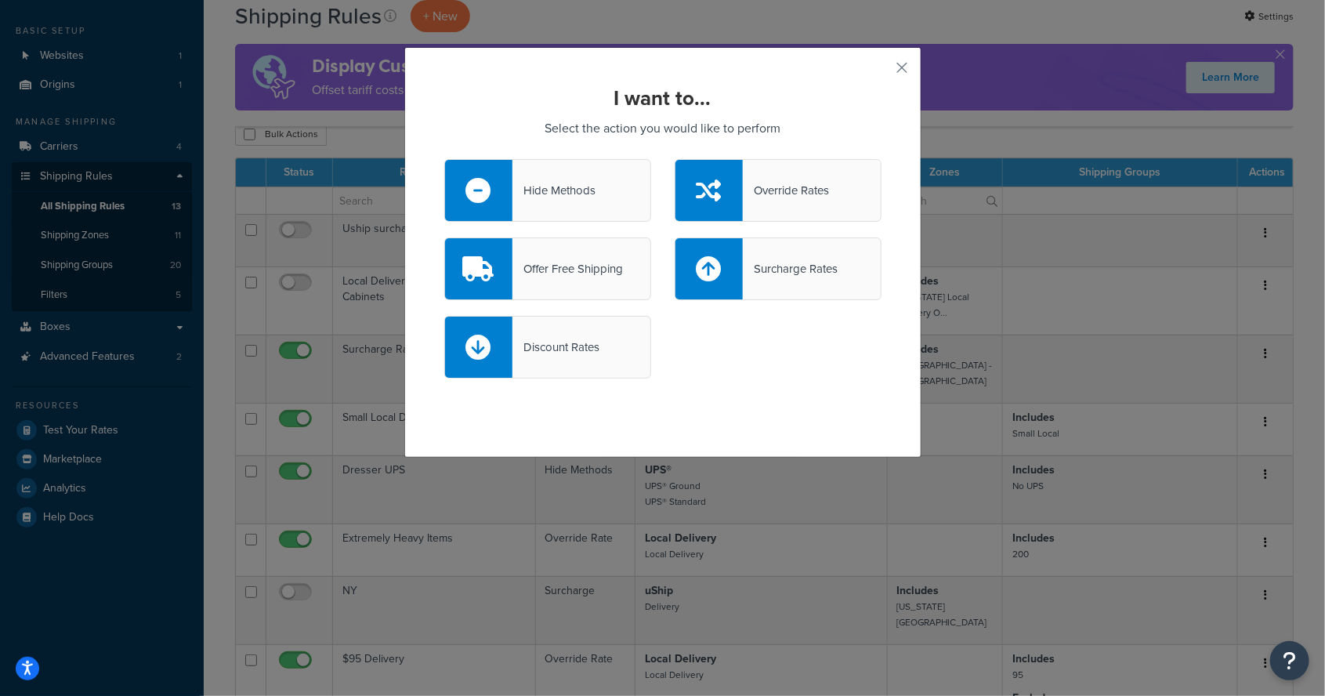
click at [809, 213] on div "Override Rates" at bounding box center [777, 190] width 207 height 63
click at [0, 0] on input "Override Rates" at bounding box center [0, 0] width 0 height 0
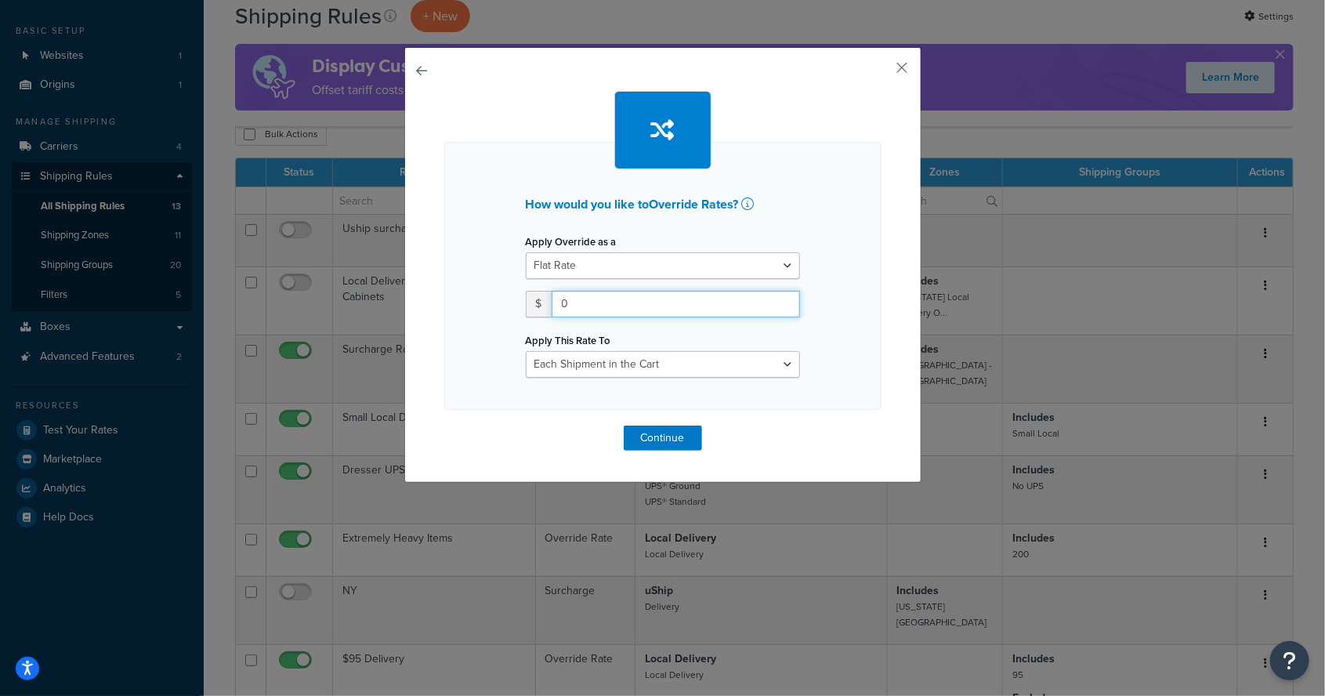
click at [693, 307] on input "0" at bounding box center [675, 304] width 248 height 27
type input "65"
click at [743, 363] on select "Each Shipment in the Cart Each Shipping Group in the Cart Each Item within a Sh…" at bounding box center [663, 364] width 274 height 27
click at [863, 342] on div "How would you like to Override Rates ? Apply Override as a Flat Rate Percentage…" at bounding box center [662, 276] width 437 height 268
click at [674, 435] on button "Continue" at bounding box center [663, 437] width 78 height 25
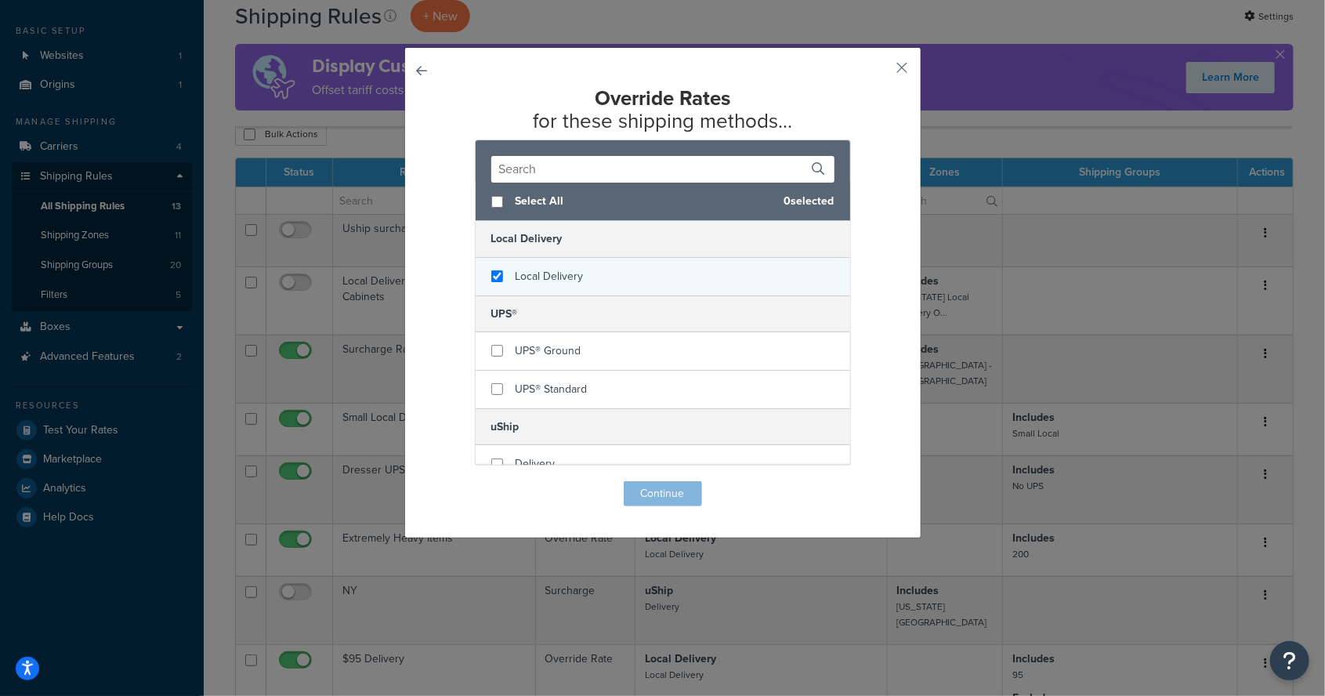
click at [713, 286] on div "Local Delivery" at bounding box center [662, 277] width 374 height 38
checkbox input "true"
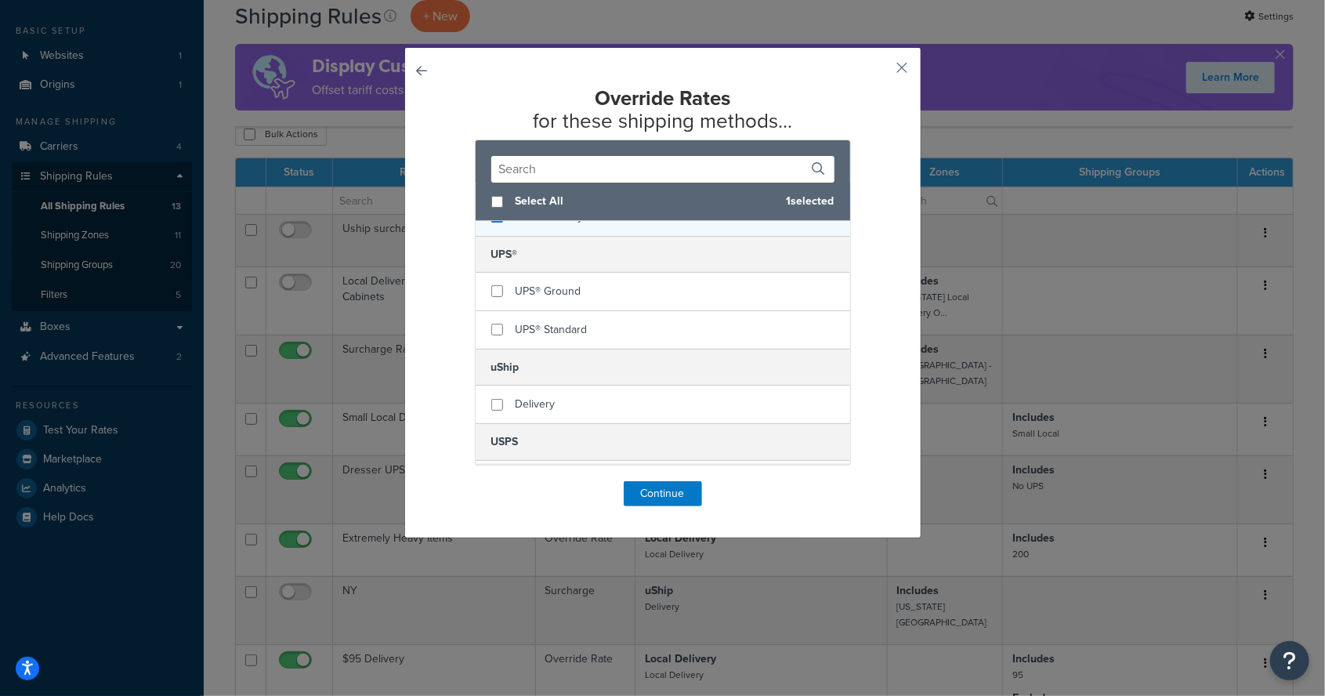
scroll to position [89, 0]
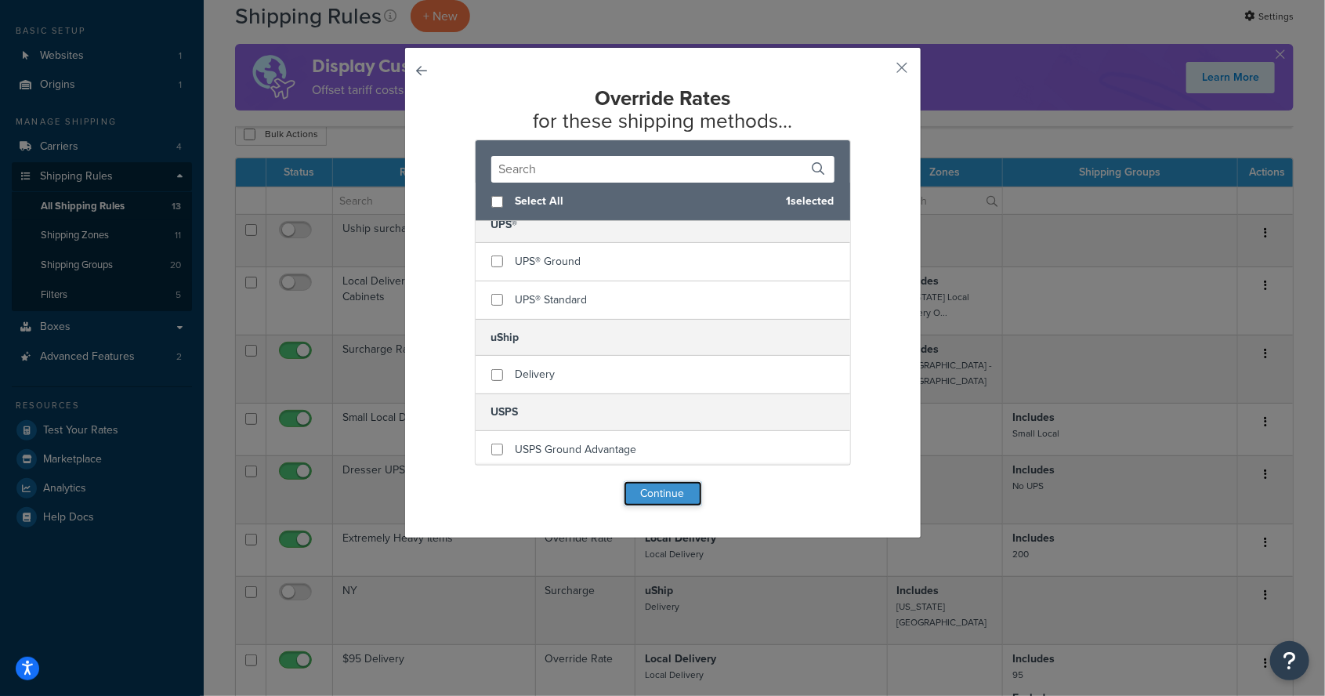
click at [673, 490] on button "Continue" at bounding box center [663, 493] width 78 height 25
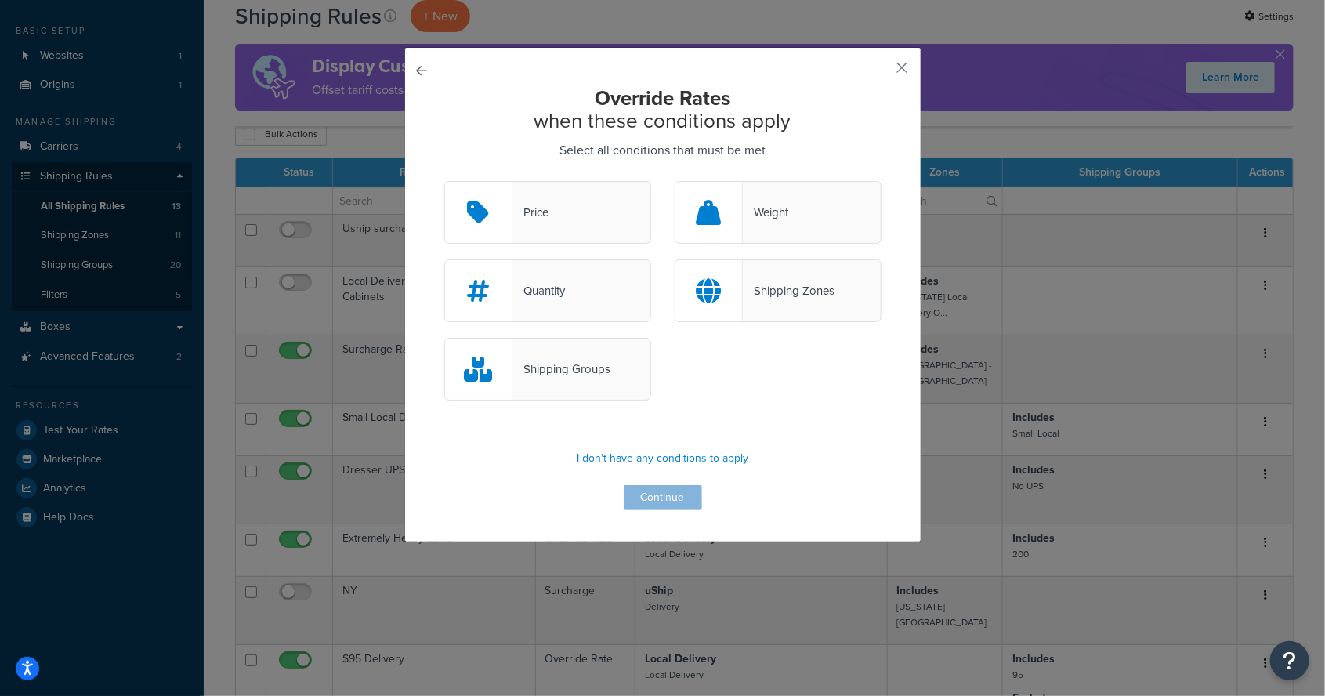
click at [602, 377] on div "Shipping Groups" at bounding box center [561, 369] width 98 height 22
click at [0, 0] on input "Shipping Groups" at bounding box center [0, 0] width 0 height 0
click at [677, 495] on button "Continue" at bounding box center [663, 497] width 78 height 25
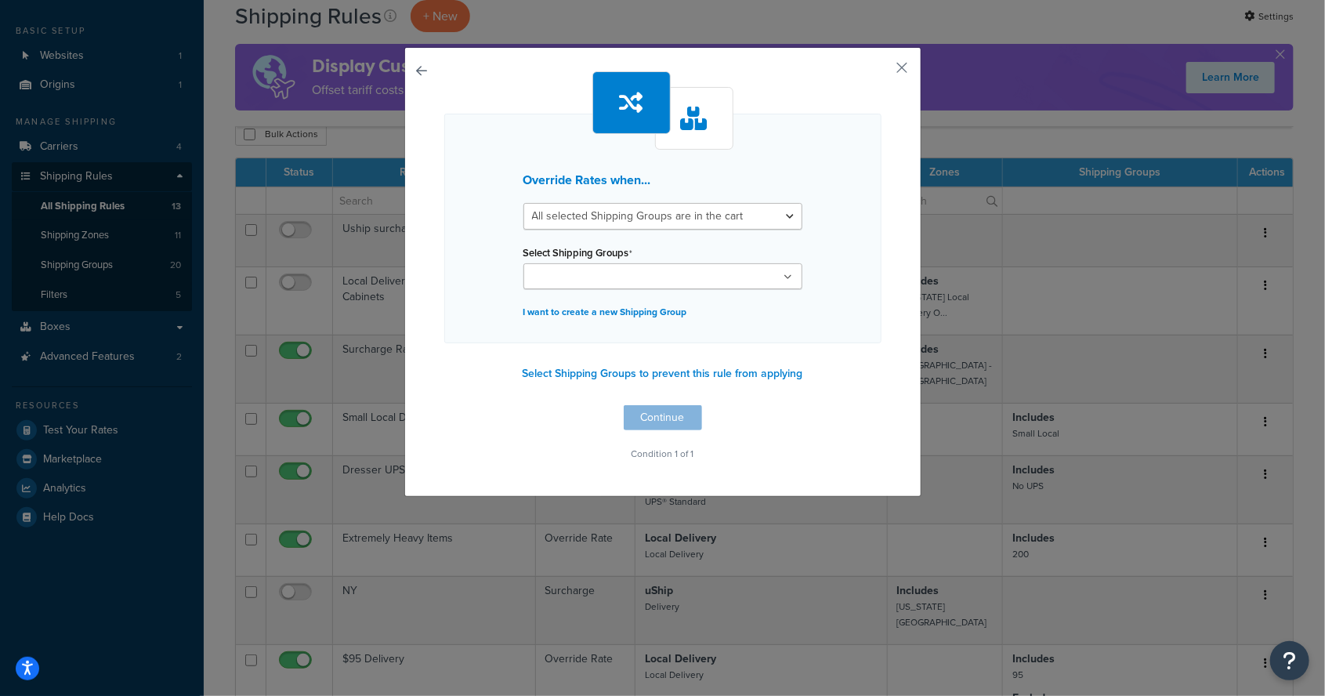
click at [750, 265] on ul at bounding box center [662, 276] width 279 height 26
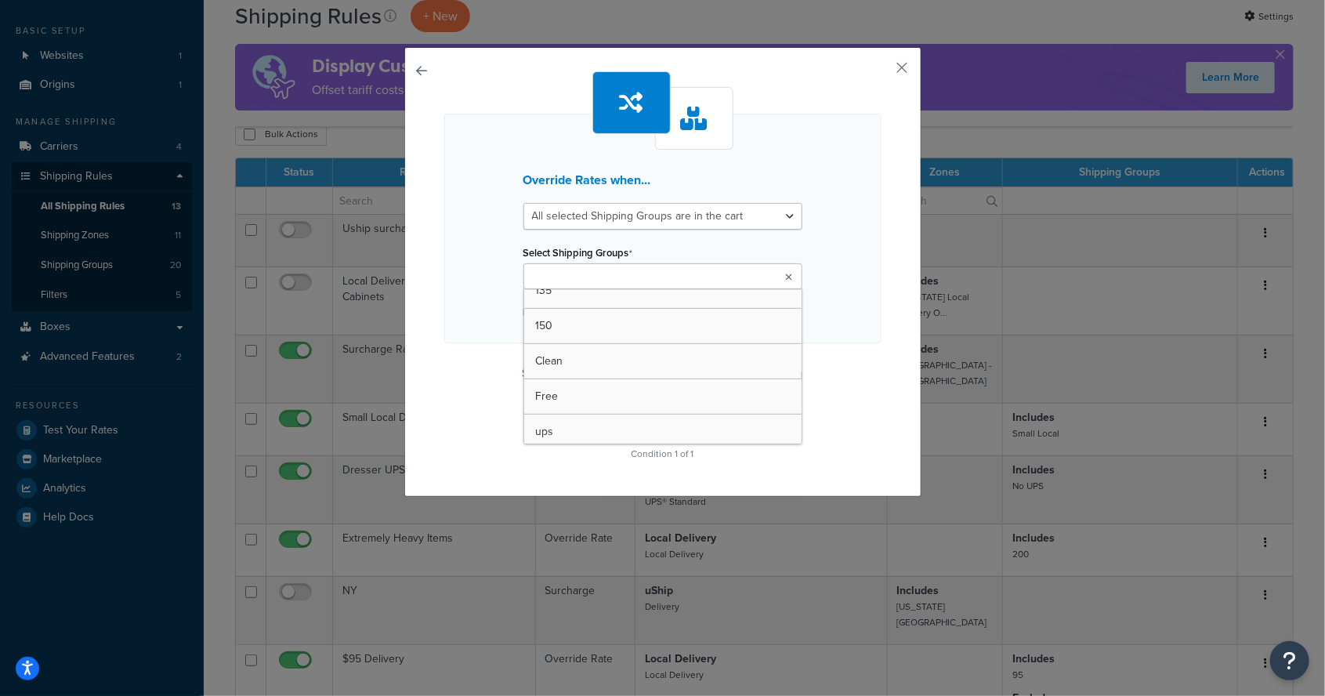
scroll to position [542, 0]
click at [848, 290] on div "Override Rates when... All selected Shipping Groups are in the cart Any selecte…" at bounding box center [662, 229] width 437 height 230
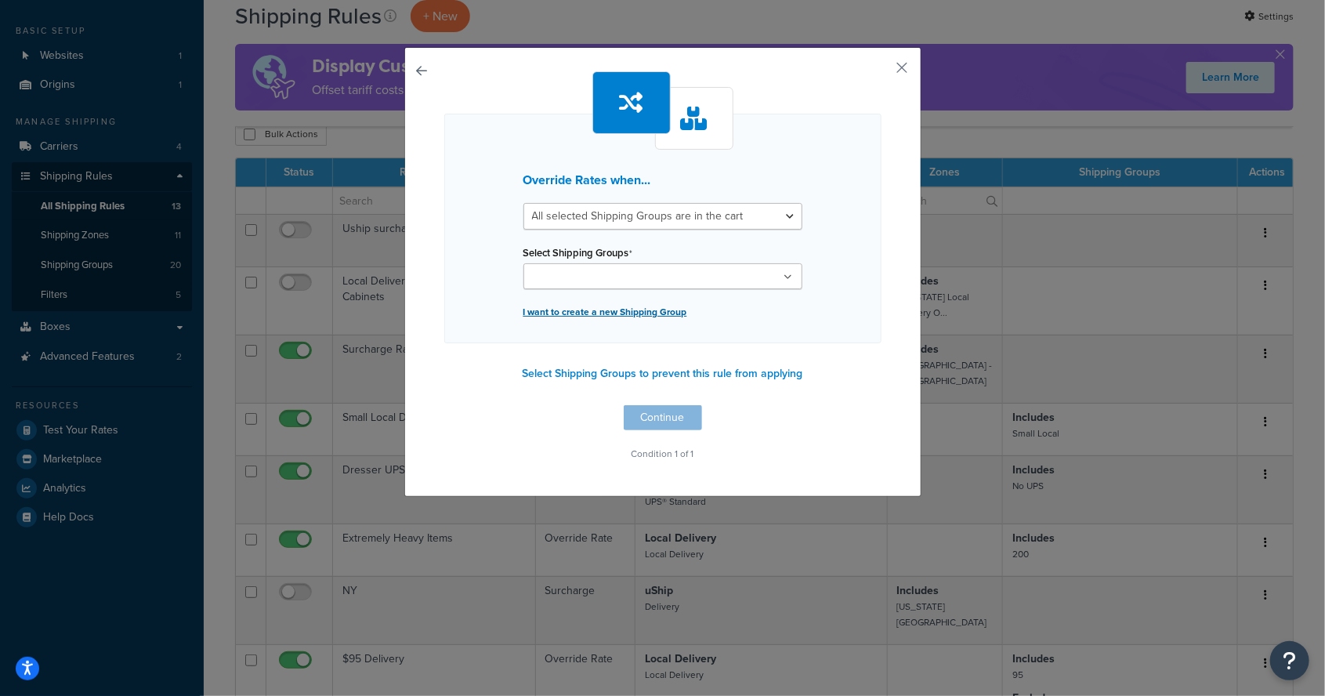
click at [662, 304] on p "I want to create a new Shipping Group" at bounding box center [662, 312] width 279 height 22
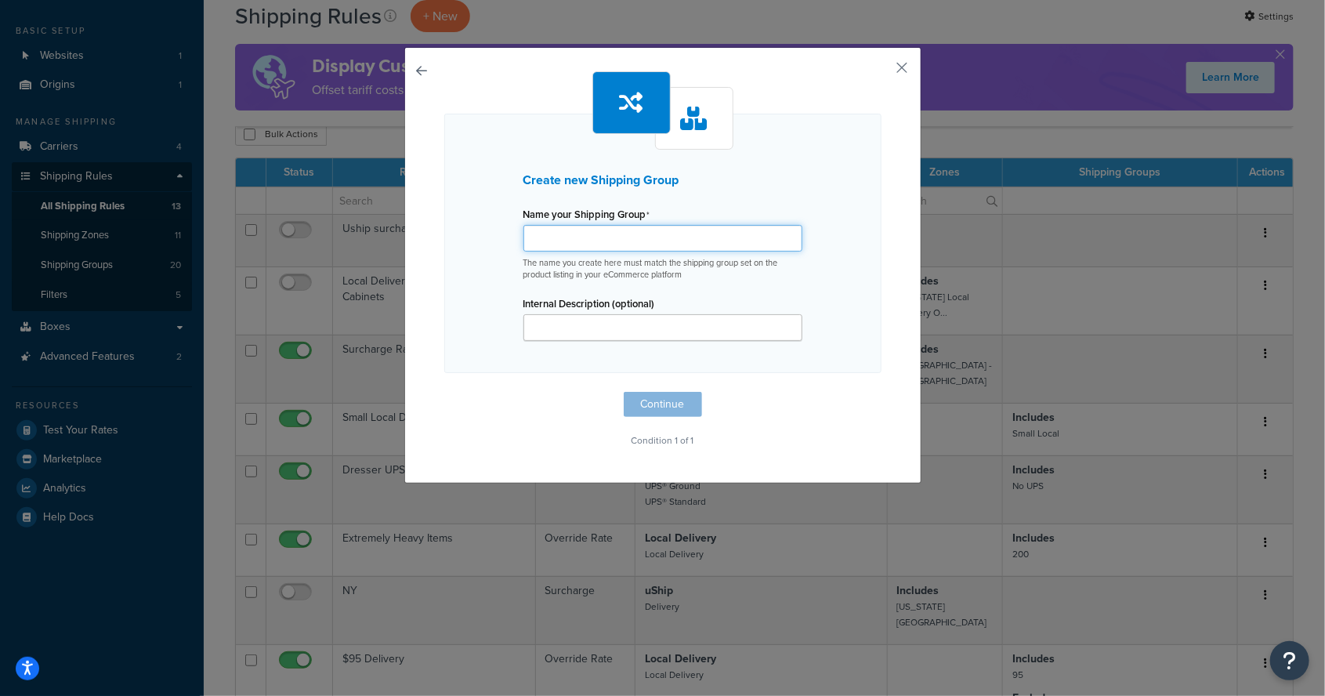
click at [722, 242] on input "Name your Shipping Group" at bounding box center [662, 238] width 279 height 27
type input "$65"
click at [672, 401] on button "Continue" at bounding box center [663, 404] width 78 height 25
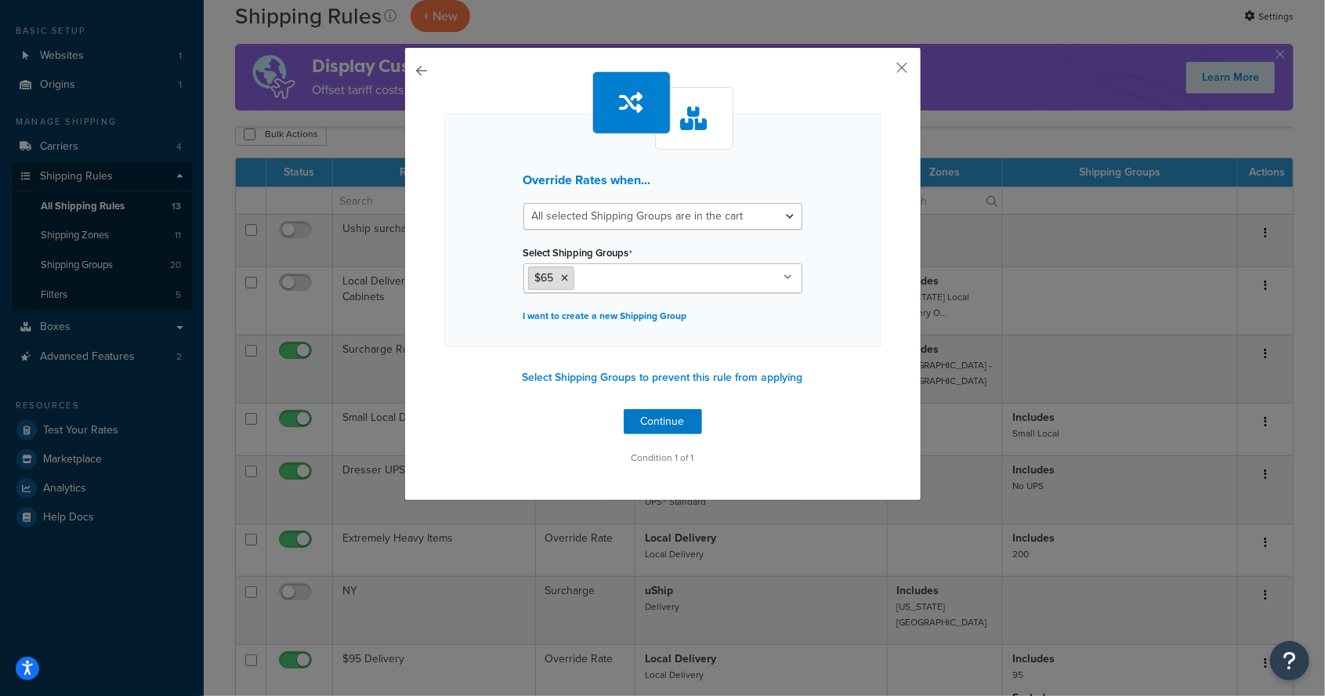
click at [562, 276] on icon at bounding box center [565, 277] width 7 height 9
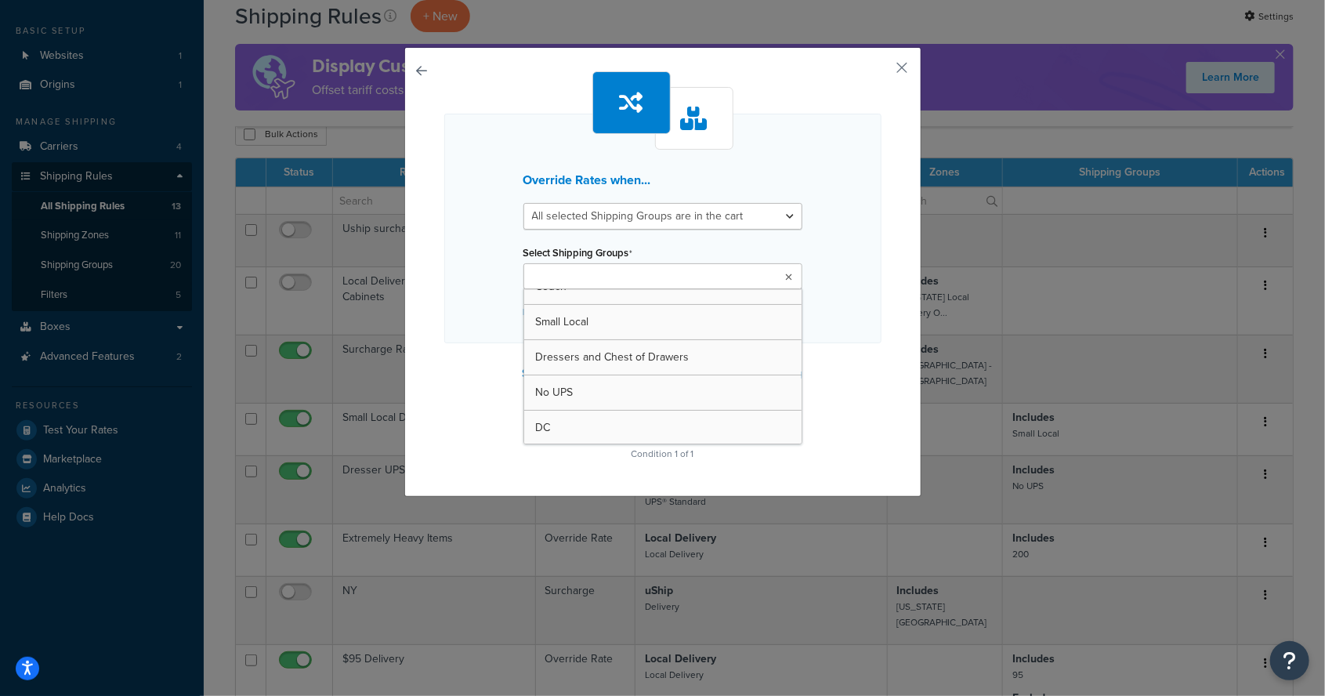
scroll to position [186, 0]
click at [852, 309] on div "Override Rates when... All selected Shipping Groups are in the cart Any selecte…" at bounding box center [662, 229] width 437 height 230
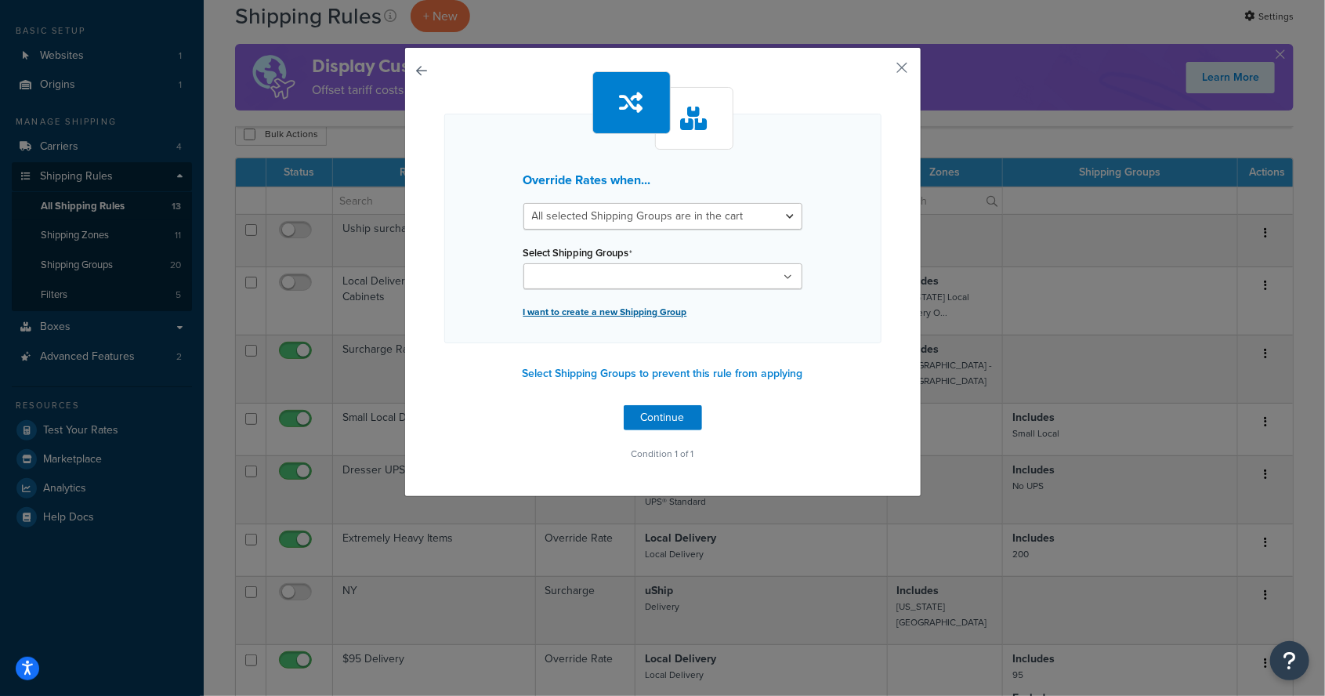
click at [645, 318] on p "I want to create a new Shipping Group" at bounding box center [662, 312] width 279 height 22
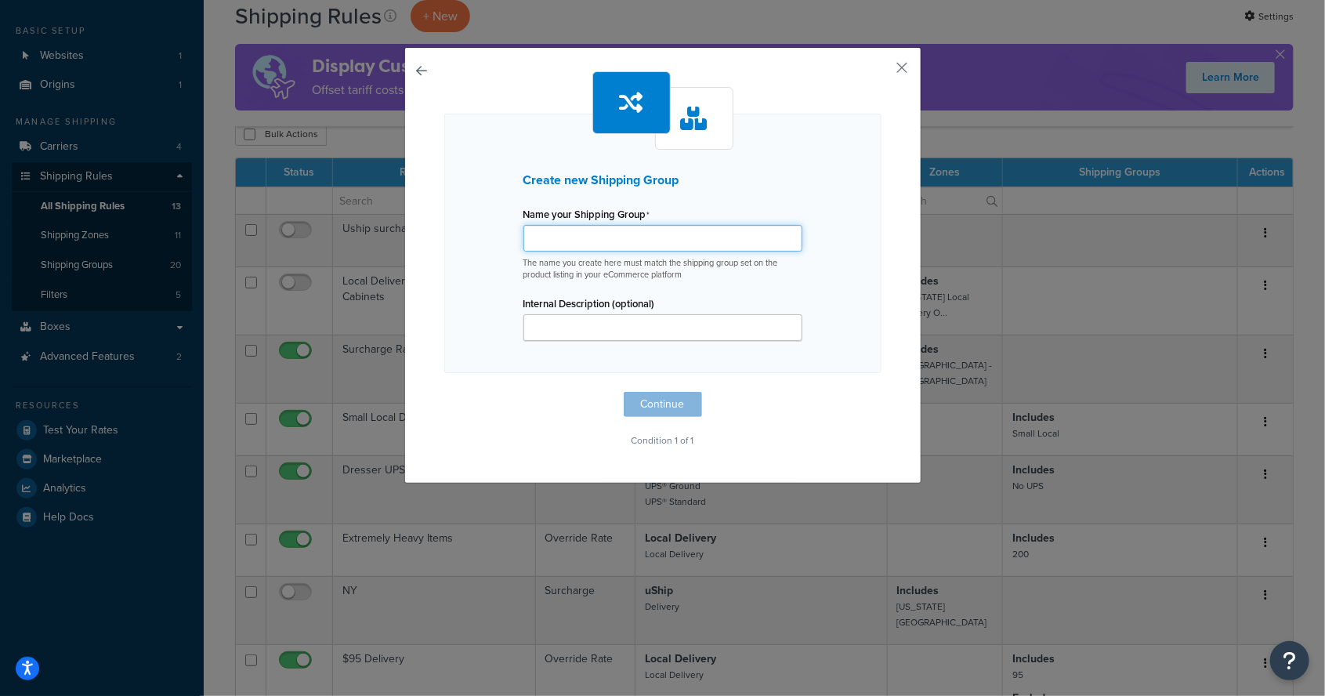
click at [705, 241] on input "Name your Shipping Group" at bounding box center [662, 238] width 279 height 27
type input "65"
click at [672, 392] on button "Continue" at bounding box center [663, 404] width 78 height 25
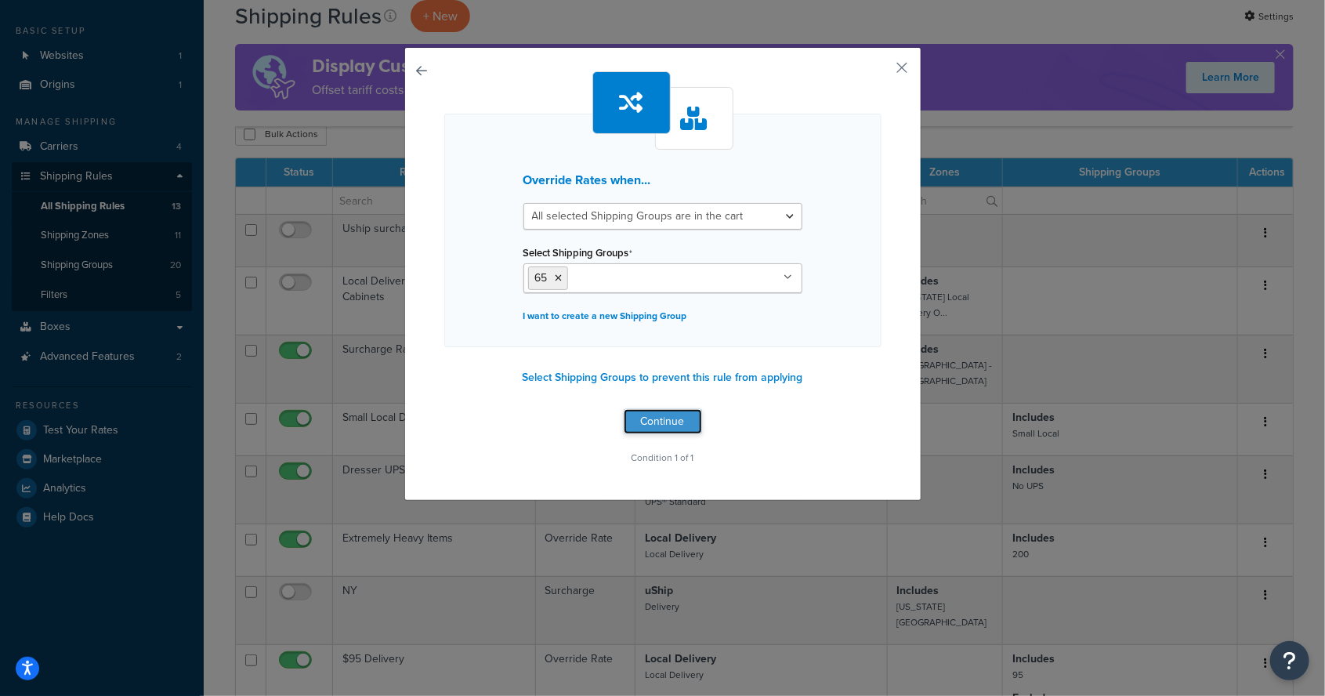
click at [682, 418] on button "Continue" at bounding box center [663, 421] width 78 height 25
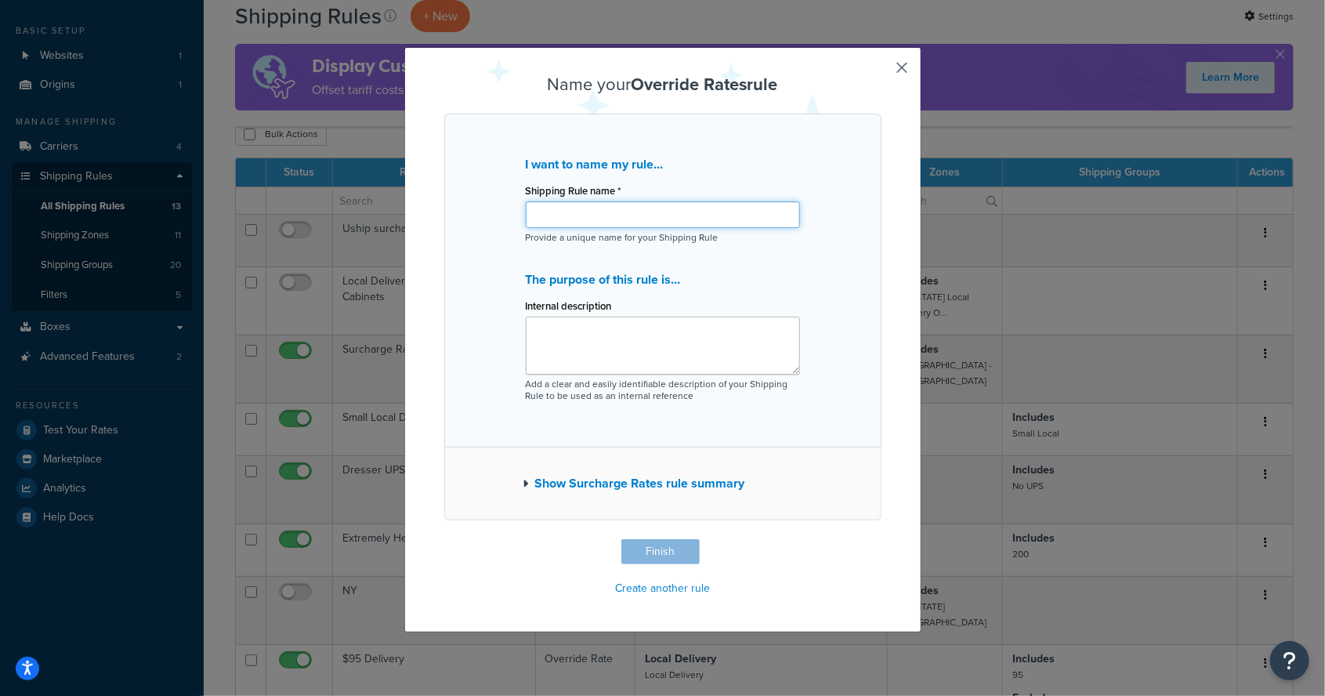
click at [718, 215] on input "Shipping Rule name *" at bounding box center [663, 214] width 274 height 27
type input "65"
click at [686, 544] on button "Finish" at bounding box center [660, 551] width 78 height 25
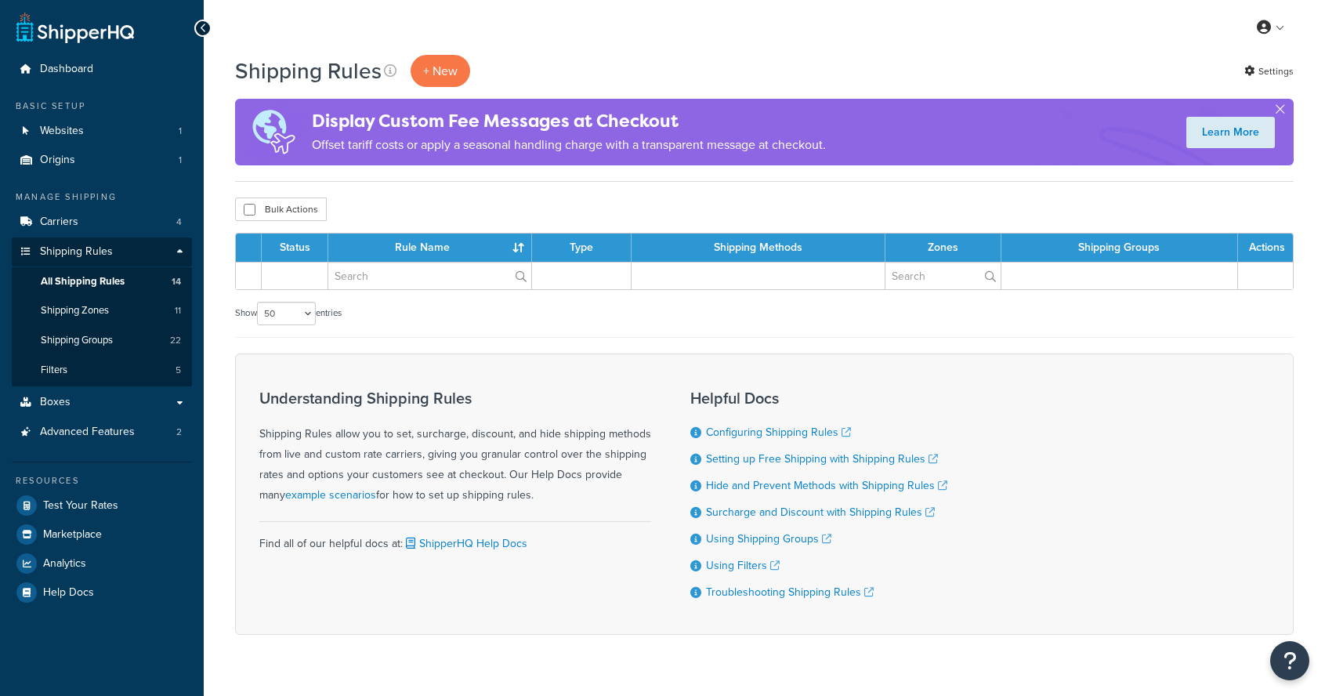
select select "50"
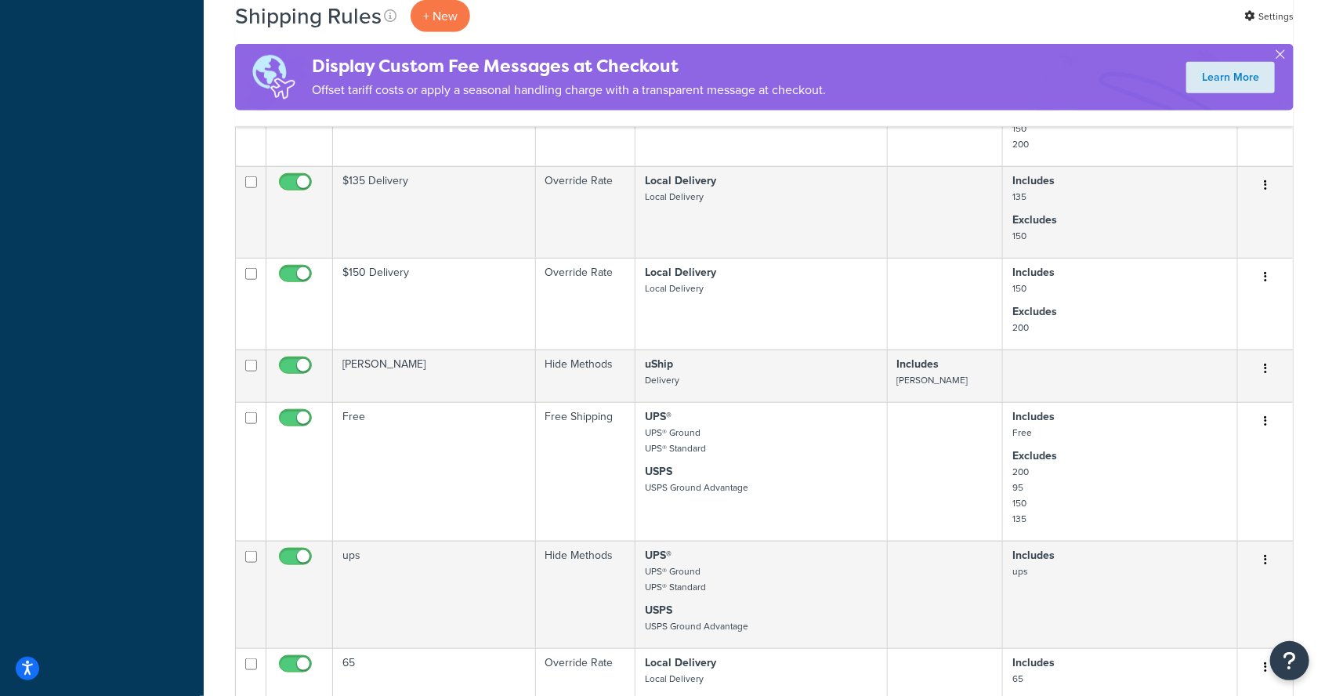
scroll to position [685, 0]
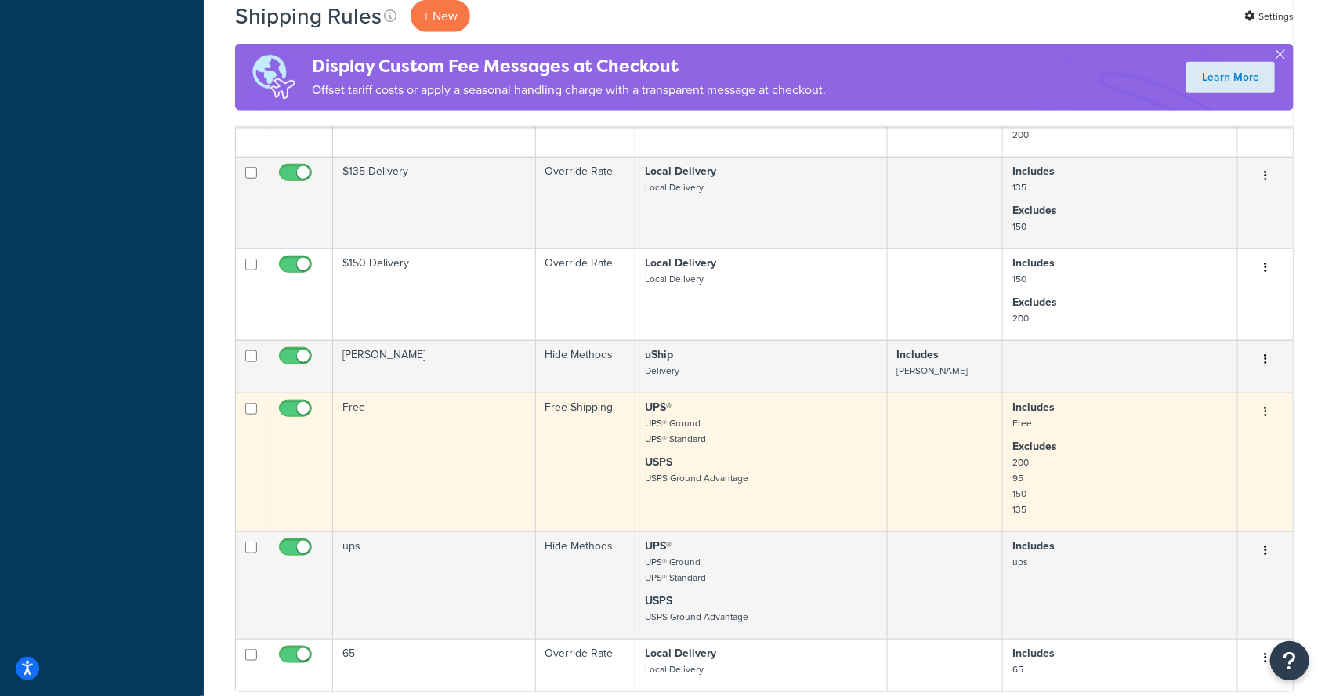
click at [1172, 457] on p "Excludes 200 95 150 135" at bounding box center [1119, 478] width 215 height 78
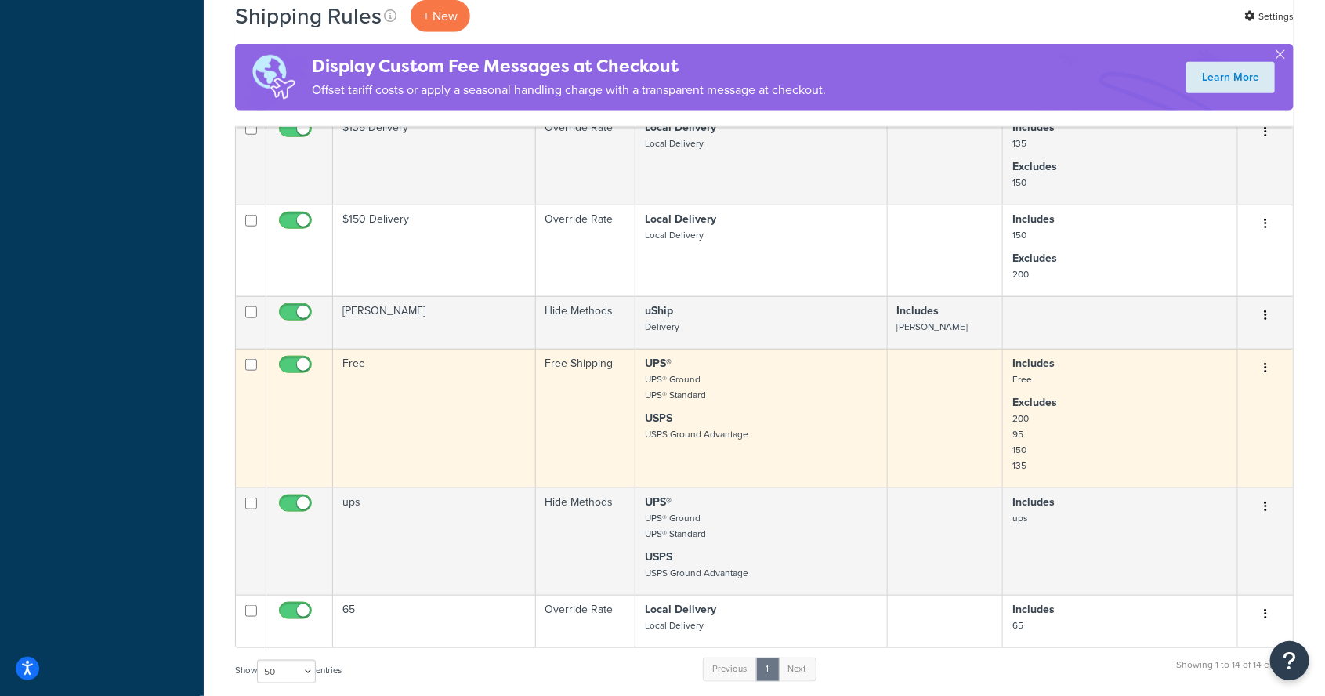
scroll to position [761, 0]
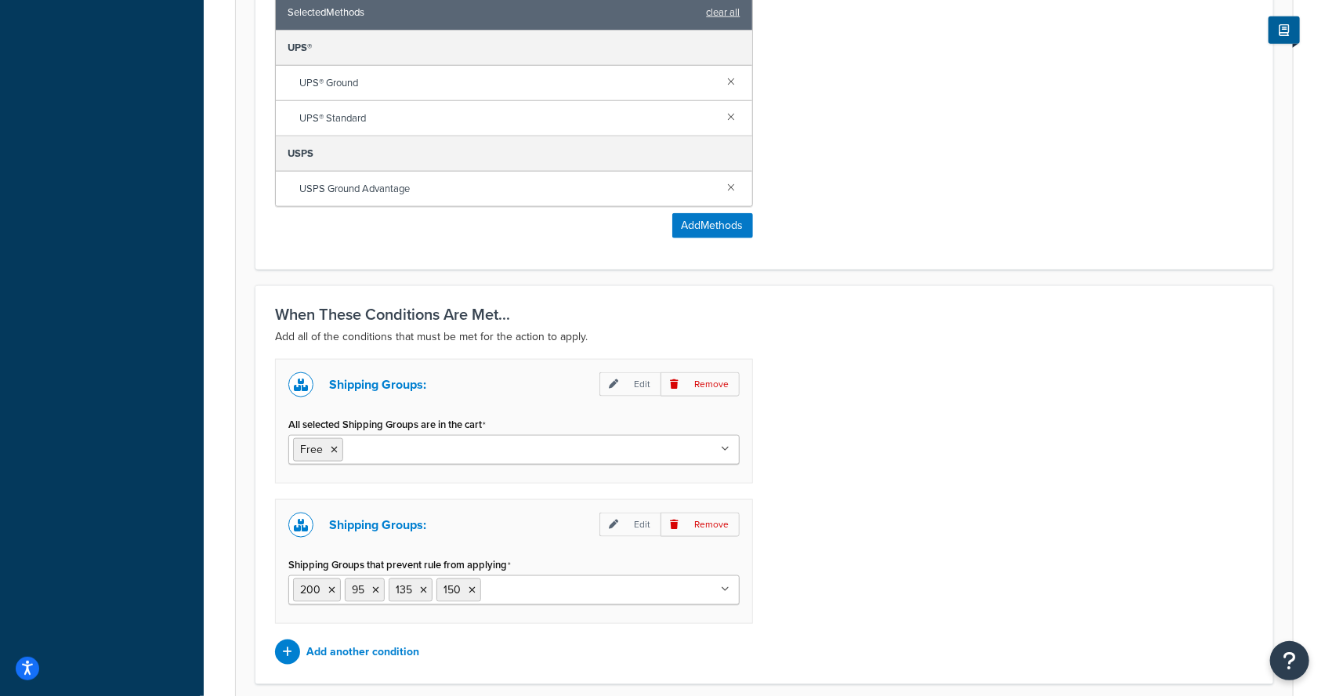
scroll to position [846, 0]
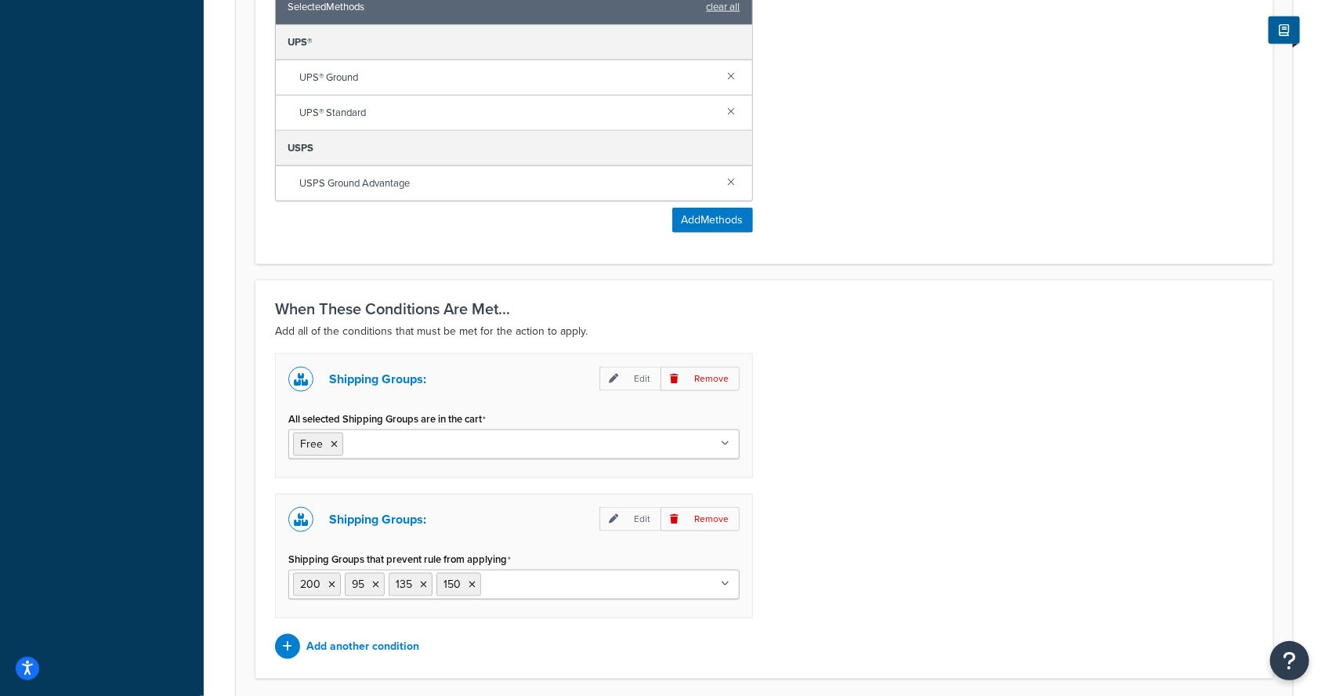
click at [596, 580] on input "Shipping Groups that prevent rule from applying" at bounding box center [554, 583] width 139 height 17
click at [1174, 498] on div "Shipping Groups: Edit Remove All selected Shipping Groups are in the cart Free …" at bounding box center [764, 505] width 1002 height 305
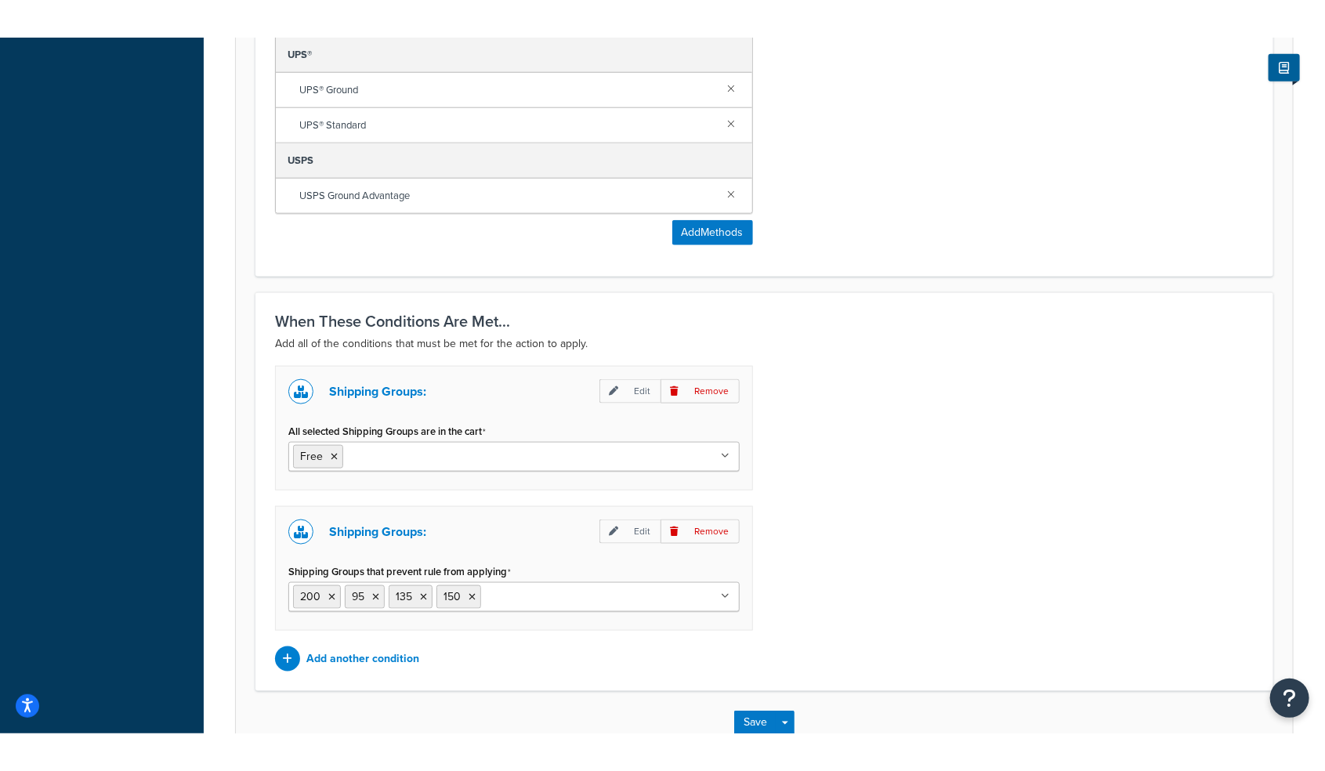
scroll to position [887, 0]
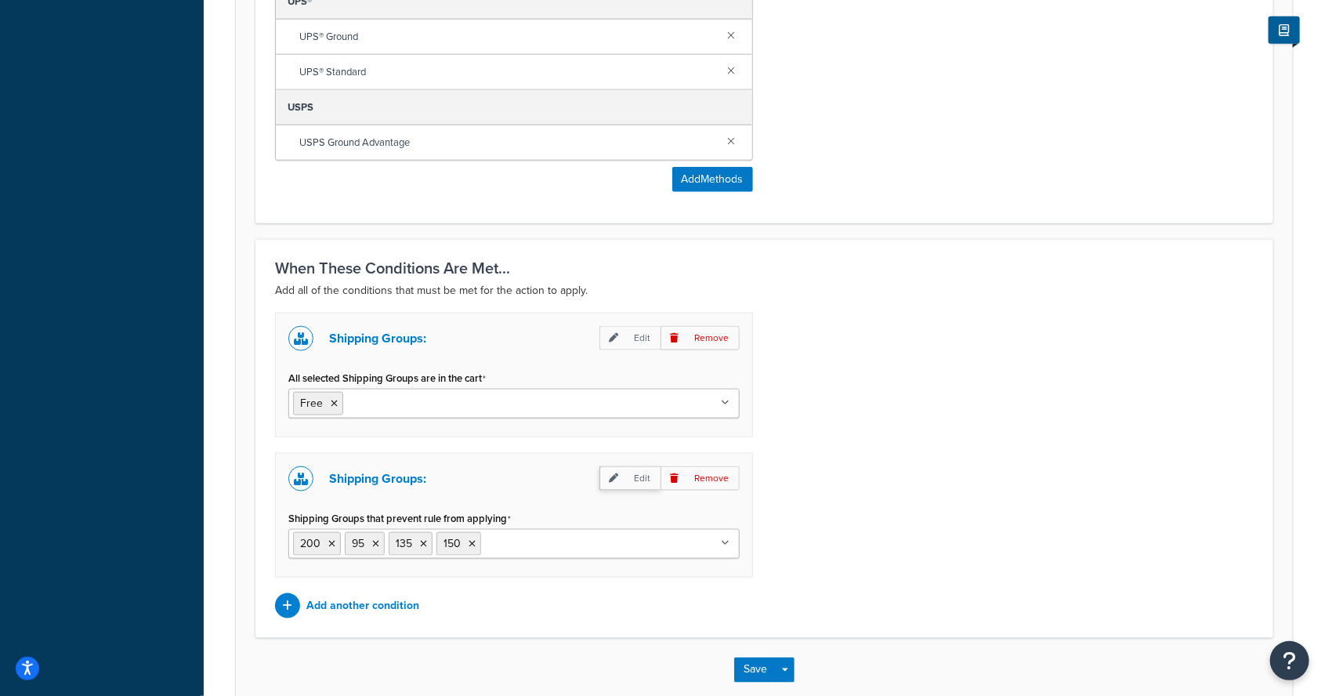
click at [613, 466] on p "Edit" at bounding box center [629, 478] width 61 height 24
select select "any"
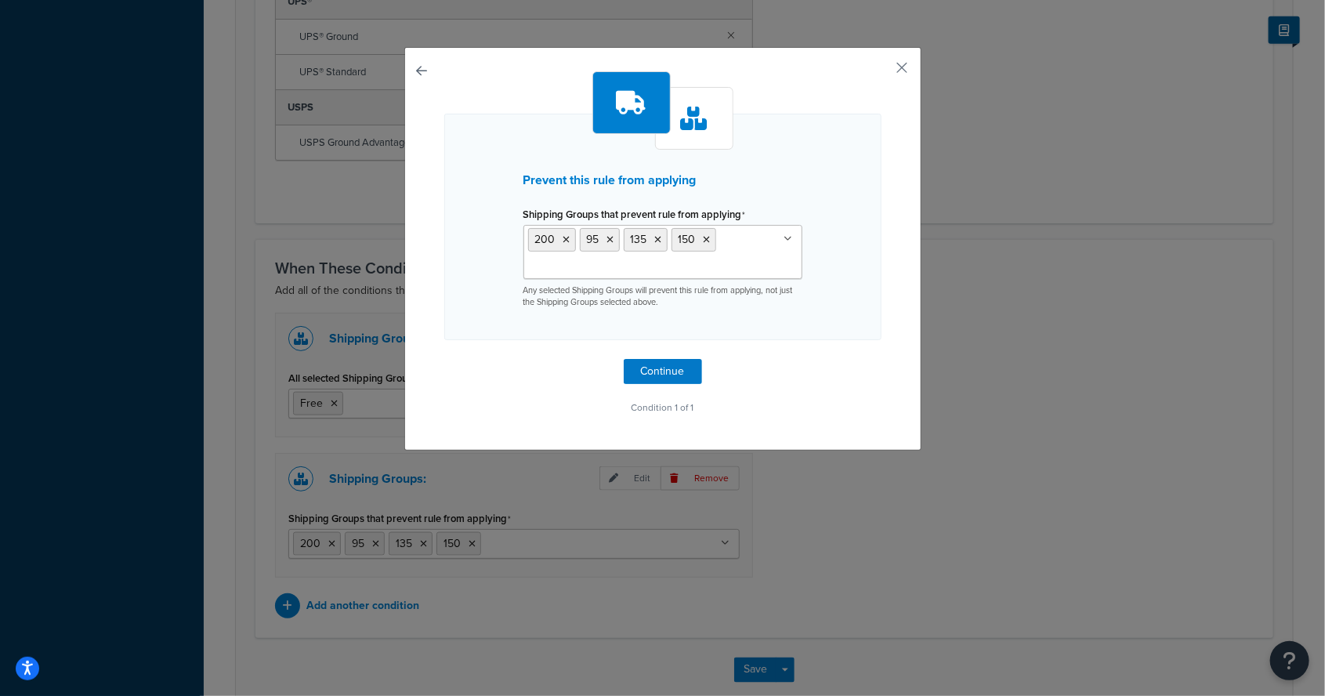
click at [761, 251] on ul "200 95 135 150" at bounding box center [662, 252] width 279 height 54
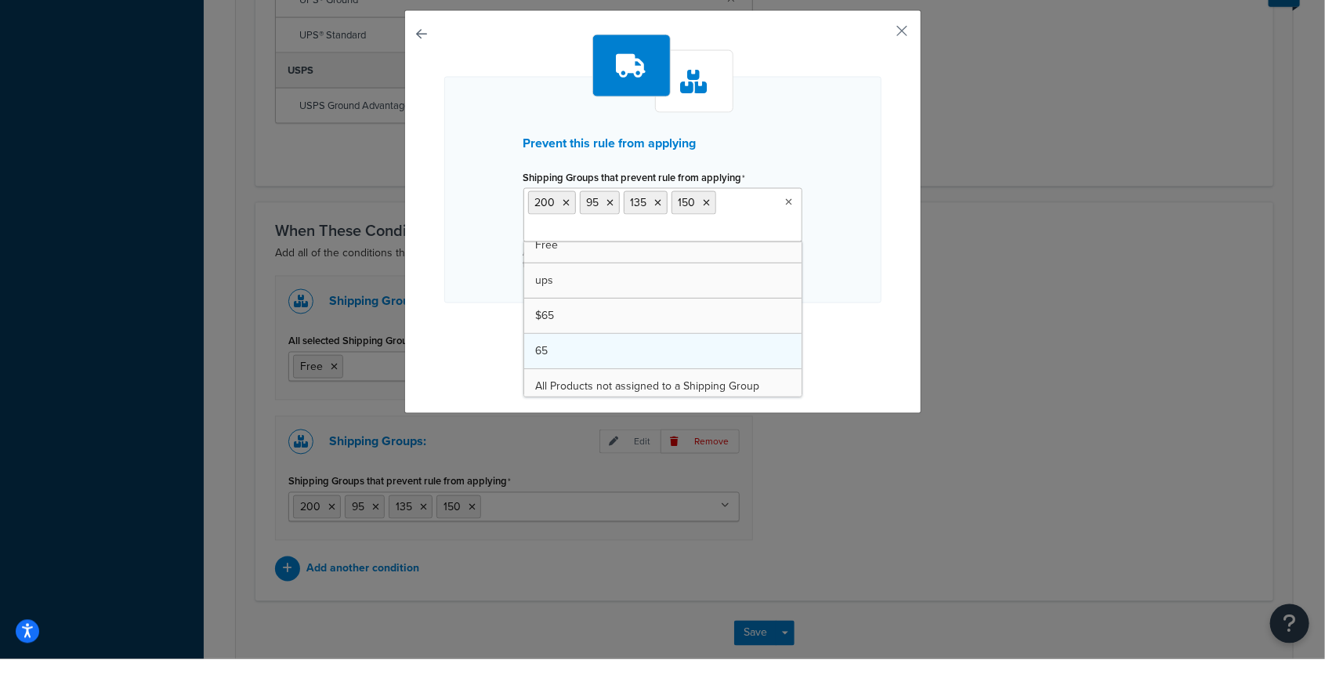
scroll to position [437, 0]
click at [880, 337] on div "Prevent this rule from applying Shipping Groups that prevent rule from applying…" at bounding box center [662, 227] width 437 height 226
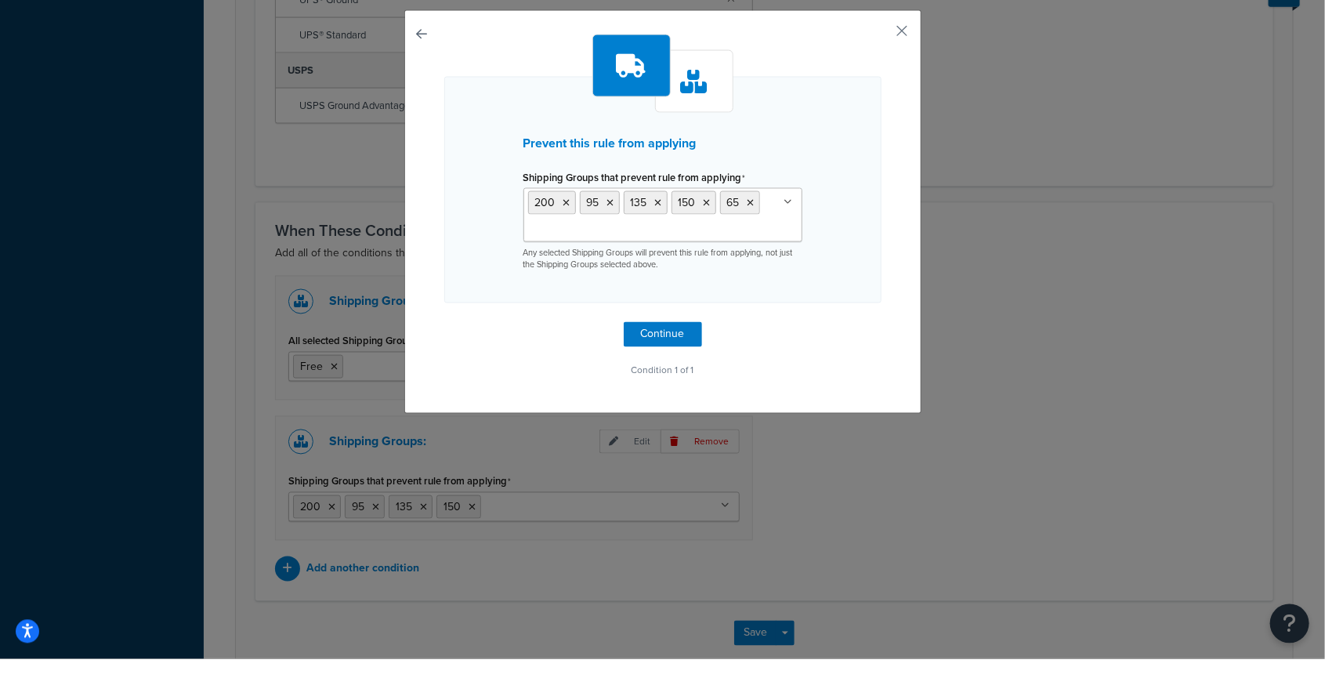
scroll to position [887, 0]
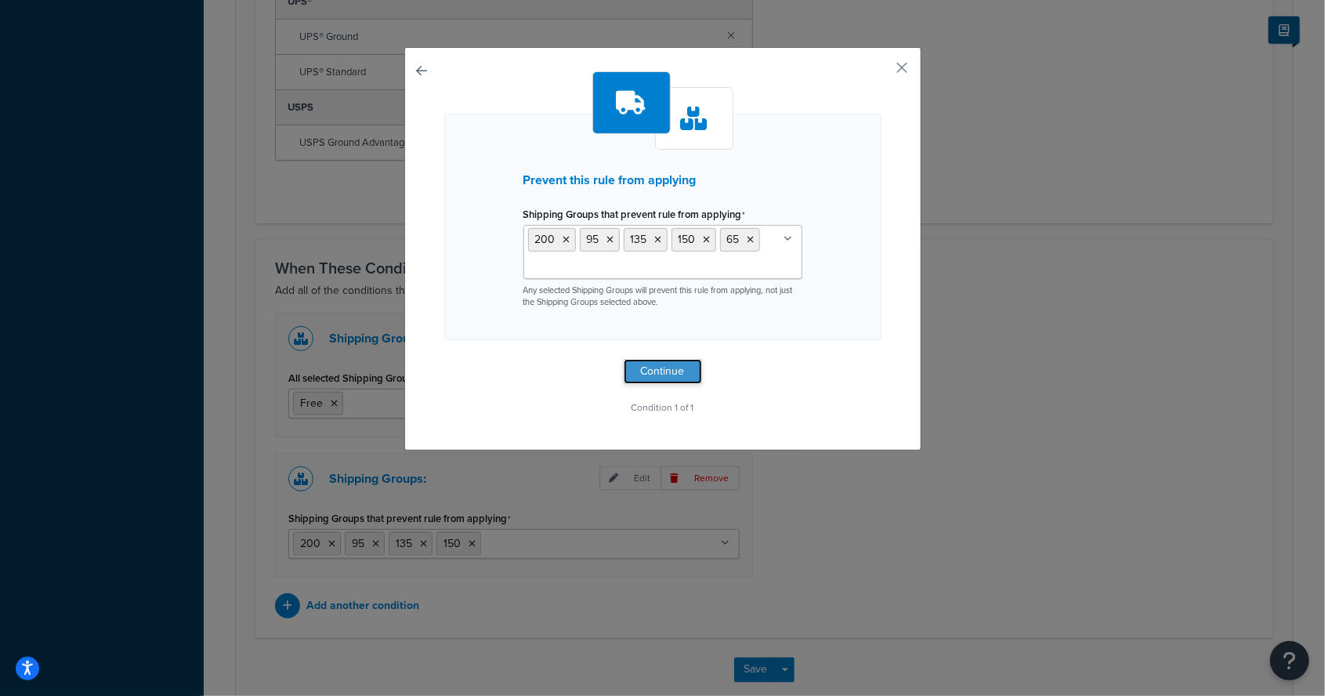
click at [677, 377] on button "Continue" at bounding box center [663, 371] width 78 height 25
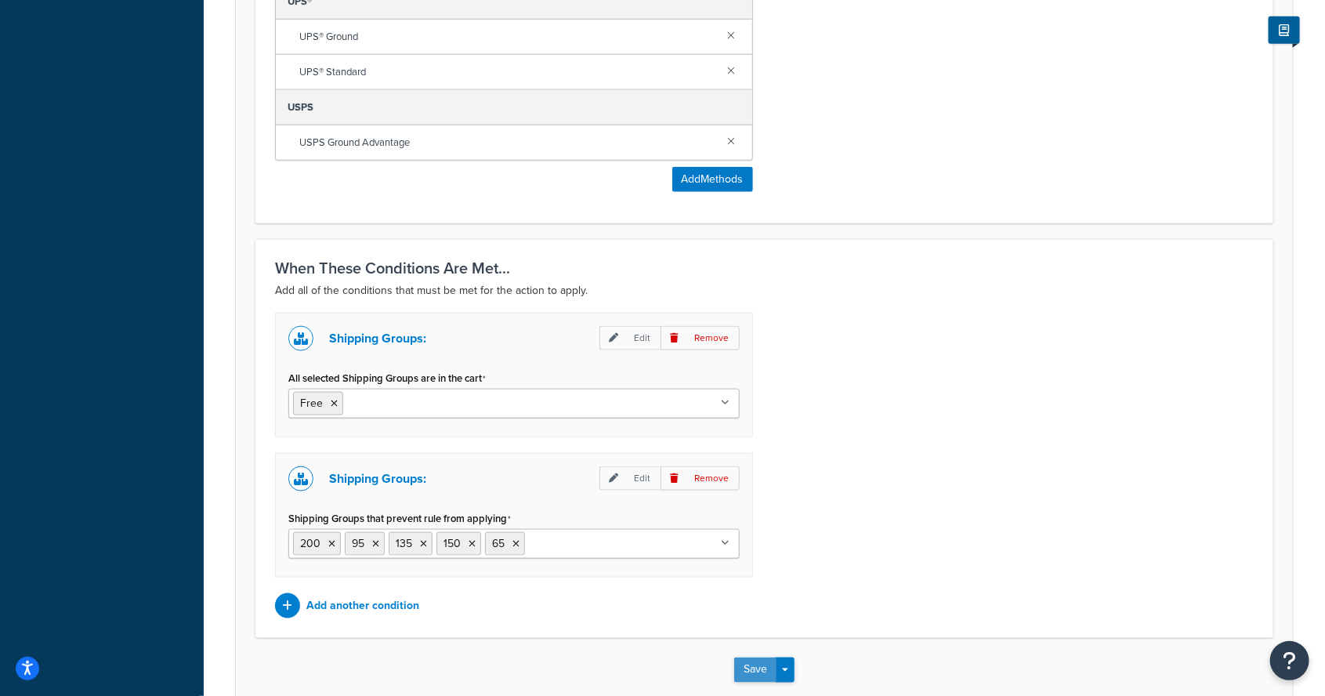
click at [768, 659] on button "Save" at bounding box center [755, 669] width 42 height 25
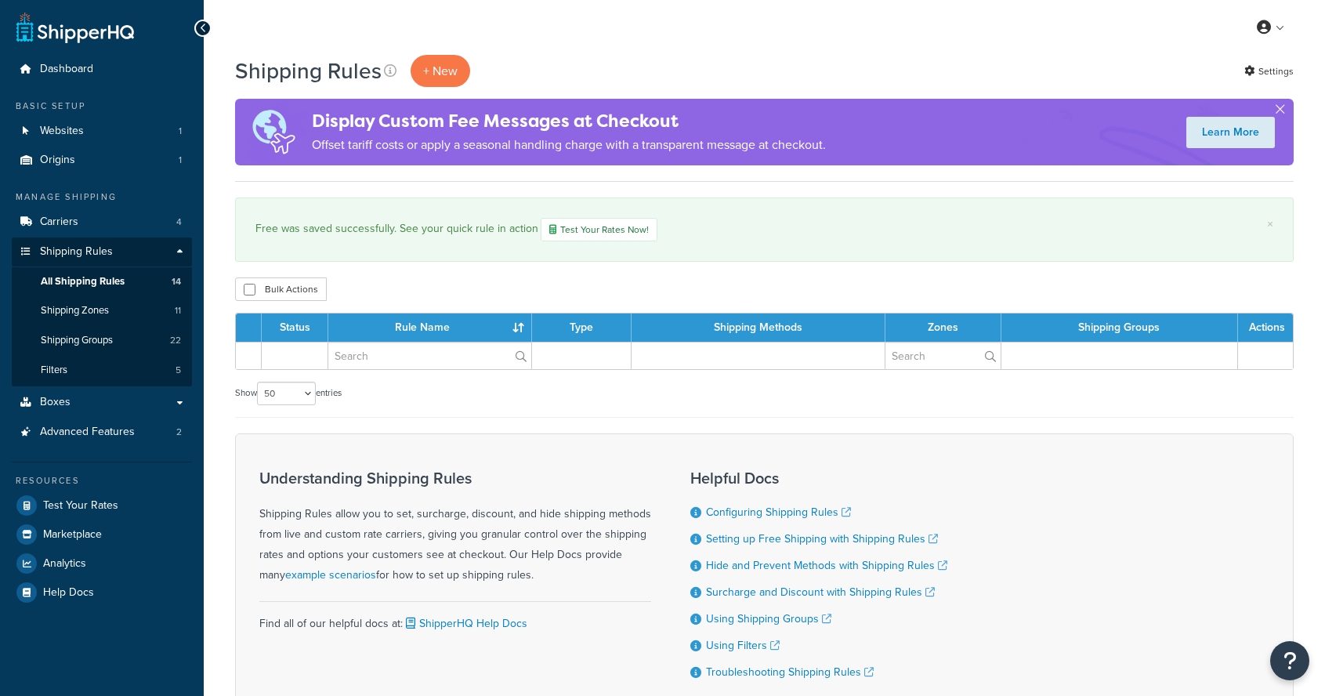
select select "50"
